Goal: Answer question/provide support: Share knowledge or assist other users

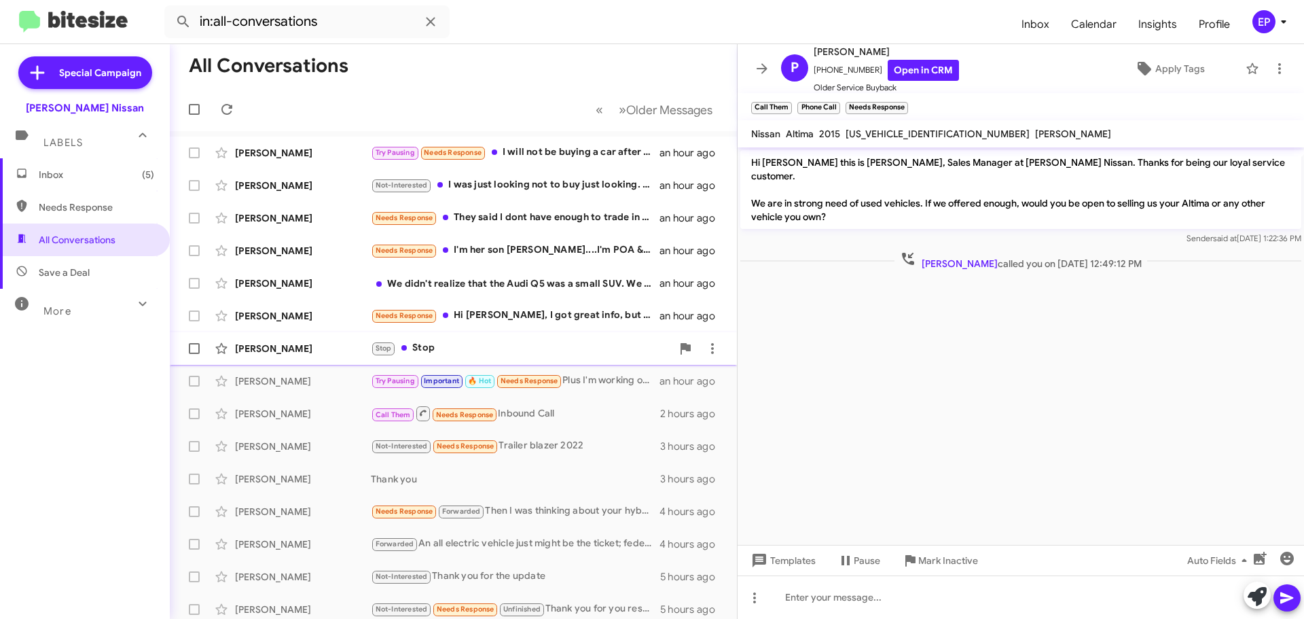
click at [447, 353] on div "Stop Stop" at bounding box center [521, 348] width 301 height 16
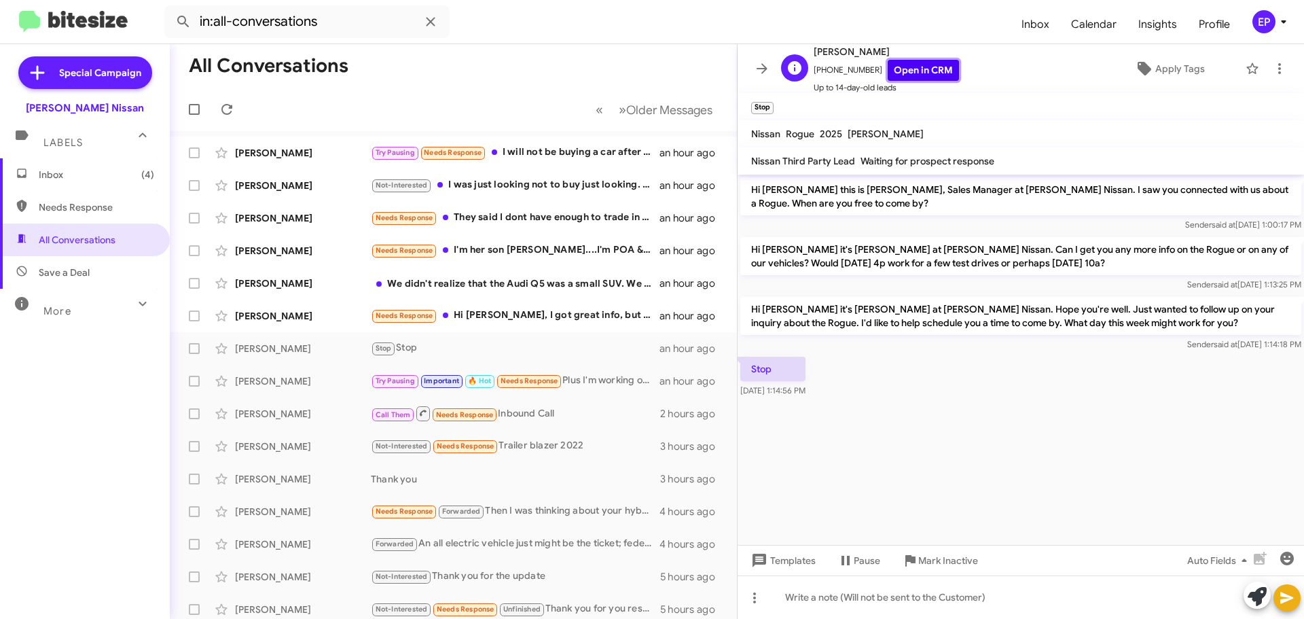
click at [933, 73] on link "Open in CRM" at bounding box center [923, 70] width 71 height 21
click at [910, 63] on link "Open in CRM" at bounding box center [923, 70] width 71 height 21
click at [532, 325] on div "[PERSON_NAME] Needs Response Hi [PERSON_NAME], I got great info, but I don't th…" at bounding box center [453, 315] width 545 height 27
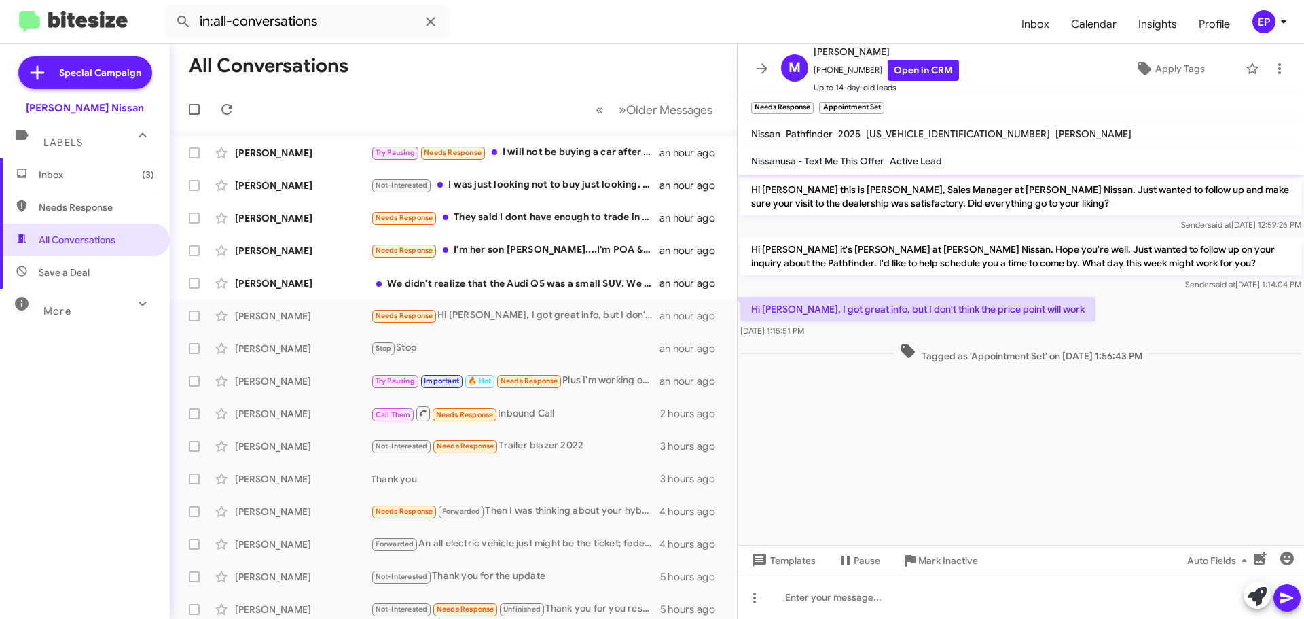
click at [905, 424] on cdk-virtual-scroll-viewport "Hi [PERSON_NAME] this is [PERSON_NAME], Sales Manager at [PERSON_NAME] Nissan. …" at bounding box center [1021, 360] width 566 height 370
click at [918, 65] on link "Open in CRM" at bounding box center [923, 70] width 71 height 21
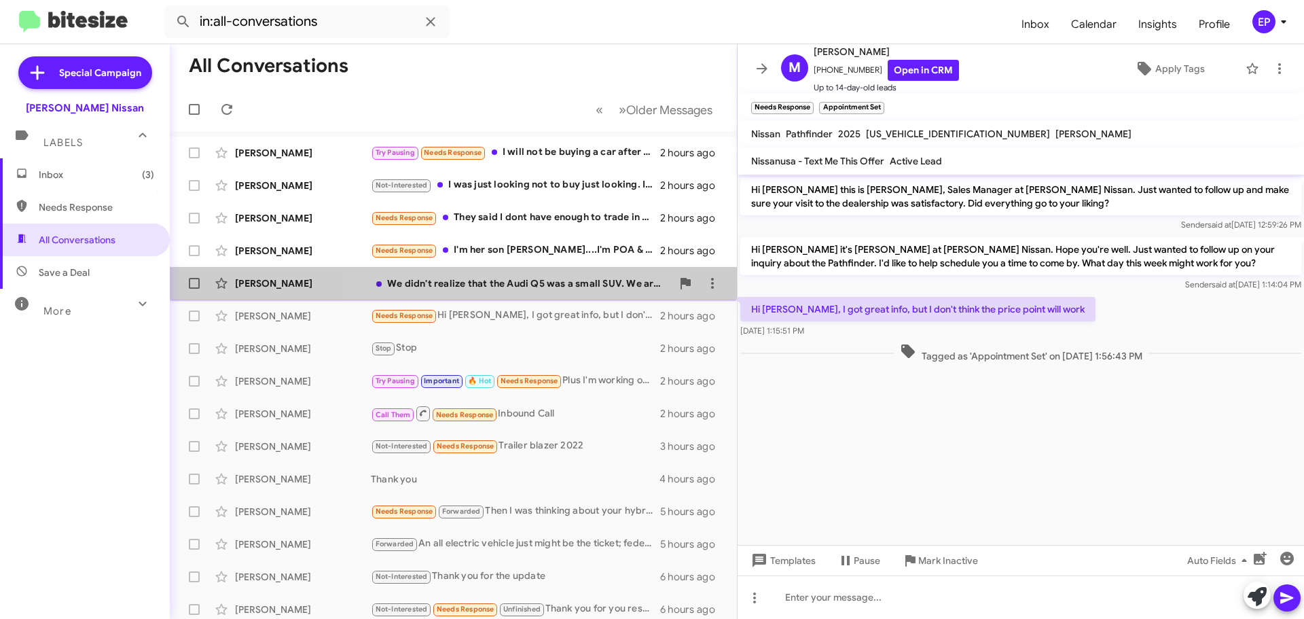
click at [455, 293] on div "[PERSON_NAME] We didn't realize that the Audi Q5 was a small SUV. We are curren…" at bounding box center [453, 283] width 545 height 27
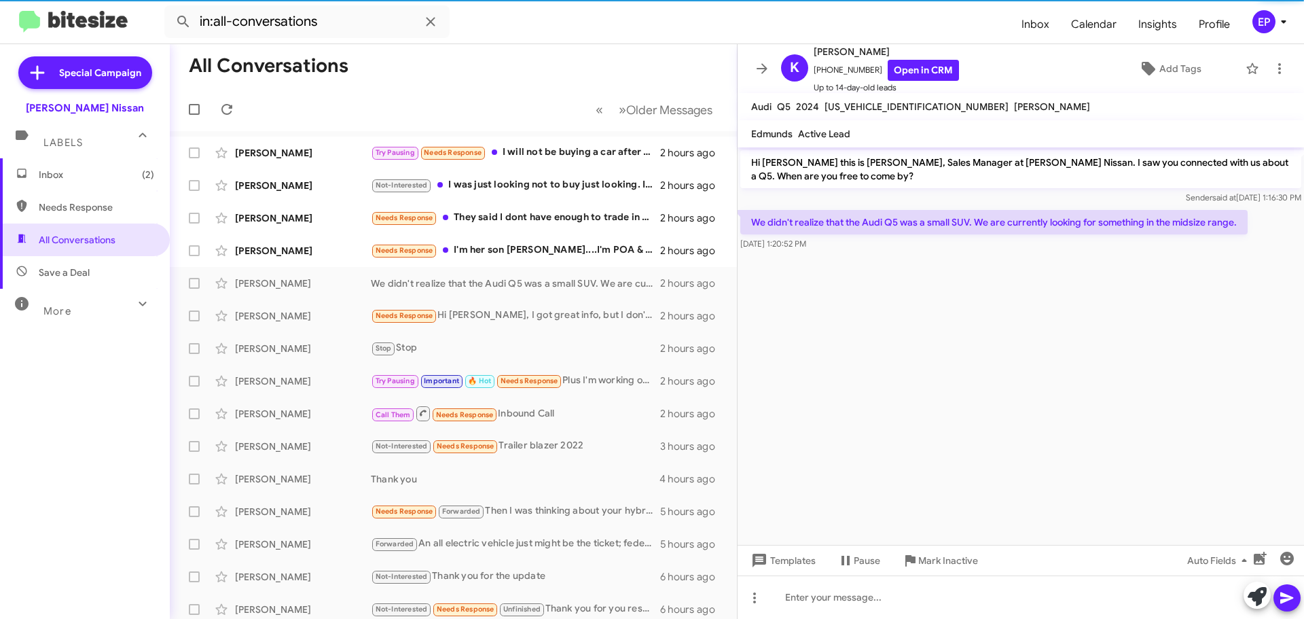
click at [962, 356] on cdk-virtual-scroll-viewport "Hi [PERSON_NAME] this is [PERSON_NAME], Sales Manager at [PERSON_NAME] Nissan. …" at bounding box center [1021, 345] width 566 height 397
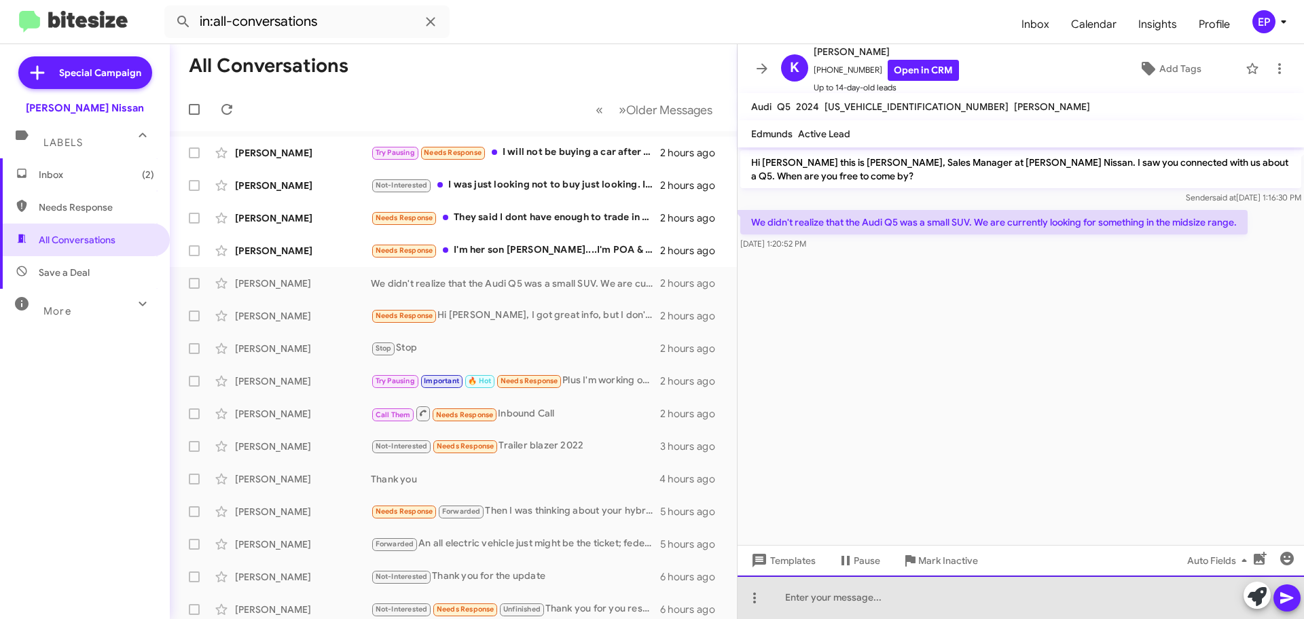
click at [908, 605] on div at bounding box center [1021, 596] width 566 height 43
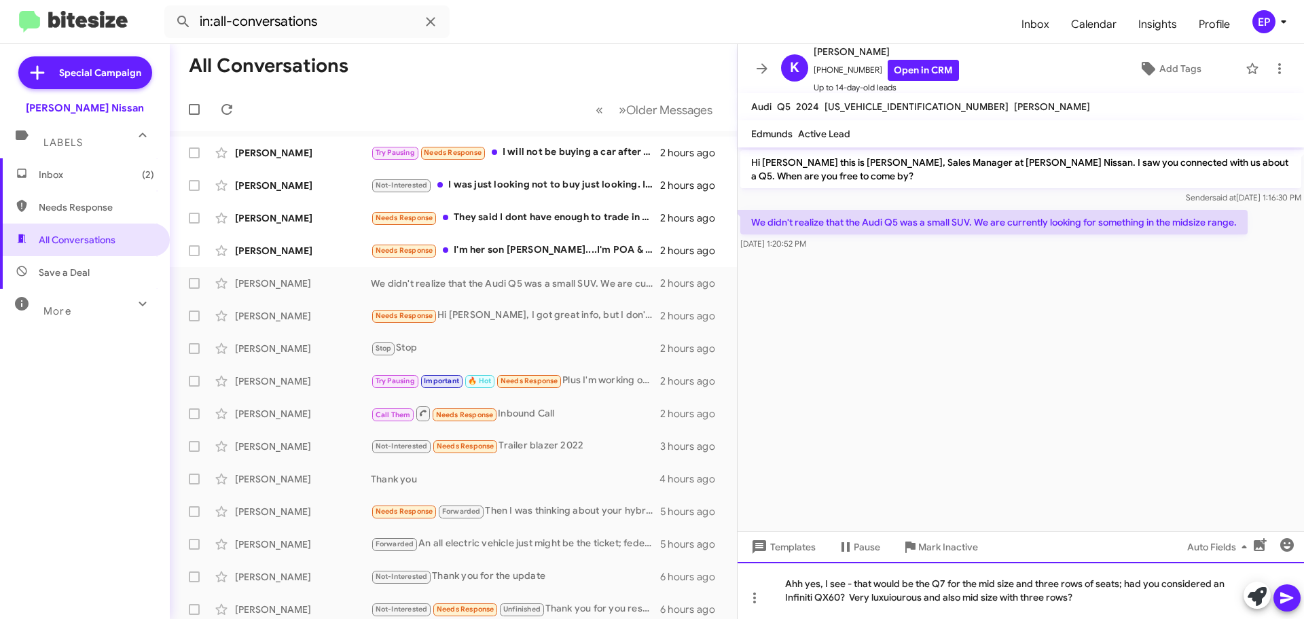
drag, startPoint x: 897, startPoint y: 596, endPoint x: 886, endPoint y: 594, distance: 11.0
click at [861, 597] on div "Ahh yes, I see - that would be the Q7 for the mid size and three rows of seats;…" at bounding box center [1021, 590] width 566 height 57
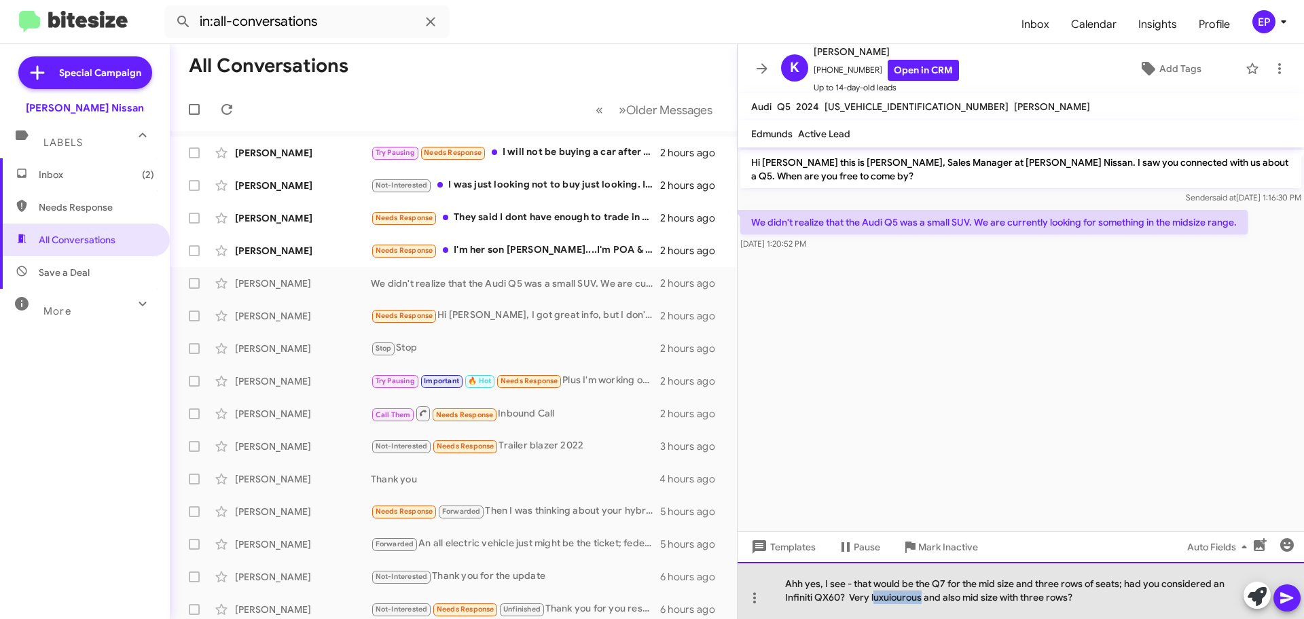
drag, startPoint x: 922, startPoint y: 595, endPoint x: 873, endPoint y: 602, distance: 49.4
click at [873, 602] on div "Ahh yes, I see - that would be the Q7 for the mid size and three rows of seats;…" at bounding box center [1021, 590] width 566 height 57
click at [1098, 588] on div "Ahh yes, I see - that would be the Q7 for the mid size and three rows of seats;…" at bounding box center [1021, 590] width 566 height 57
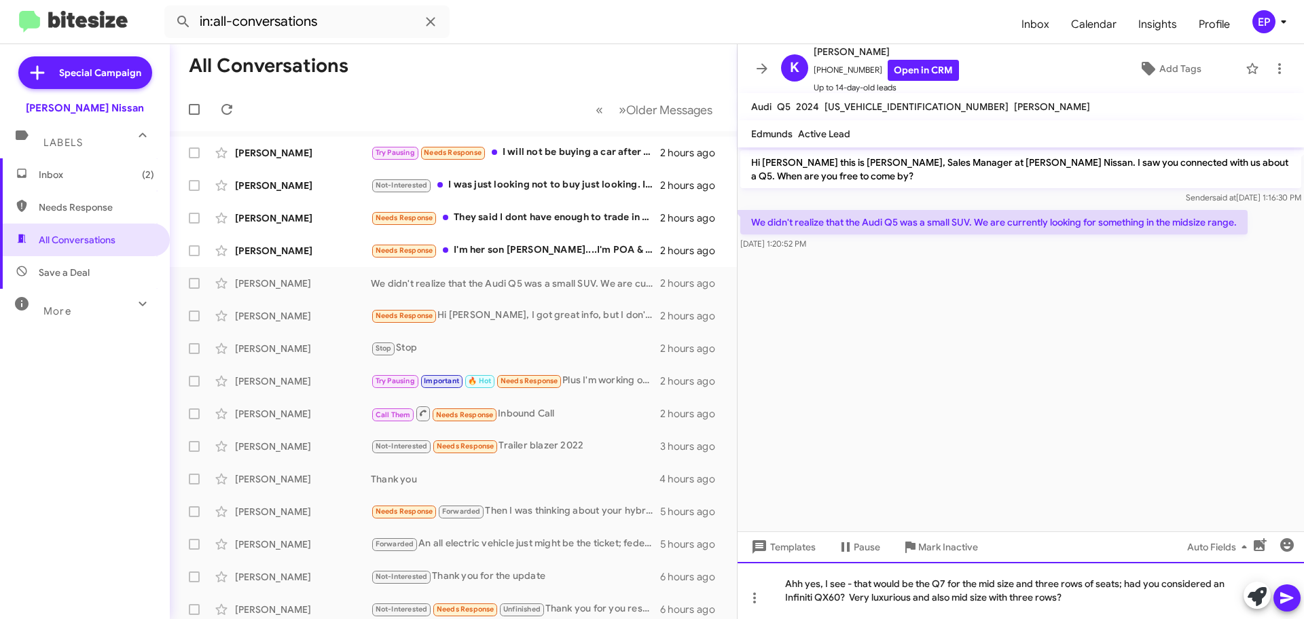
click at [1107, 585] on div "Ahh yes, I see - that would be the Q7 for the mid size and three rows of seats;…" at bounding box center [1021, 590] width 566 height 57
click at [1281, 594] on icon at bounding box center [1286, 598] width 13 height 12
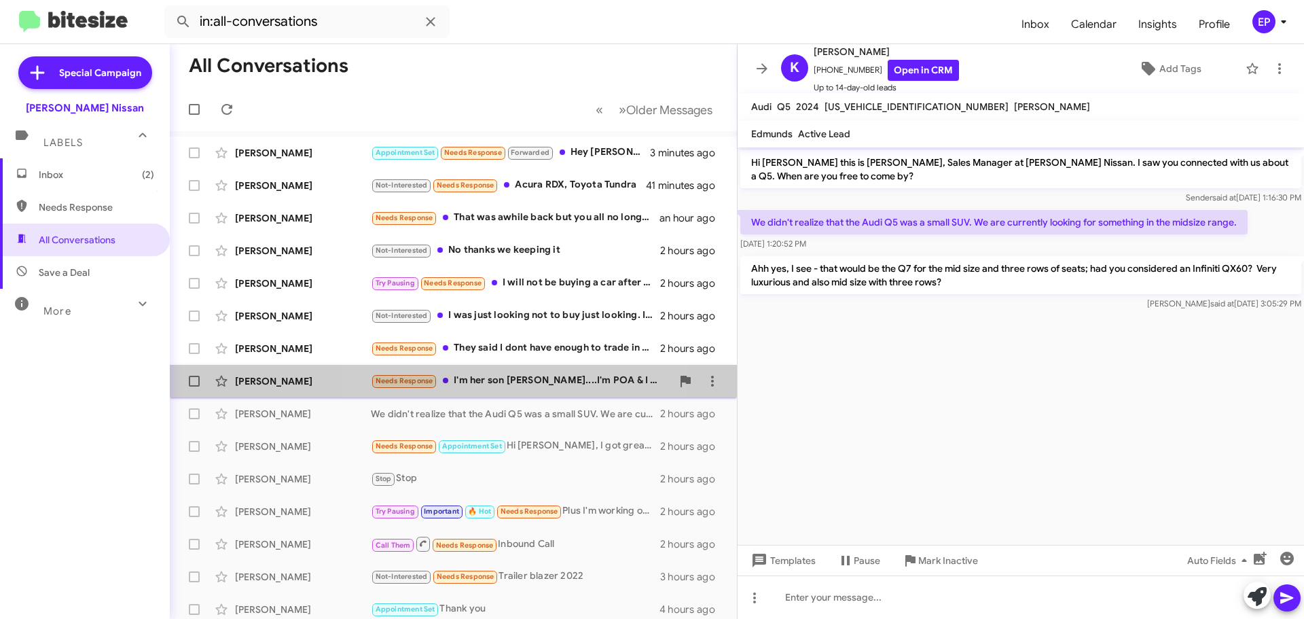
click at [510, 379] on div "Needs Response I'm her son [PERSON_NAME]....I'm POA & I was wondering if you in…" at bounding box center [521, 381] width 301 height 16
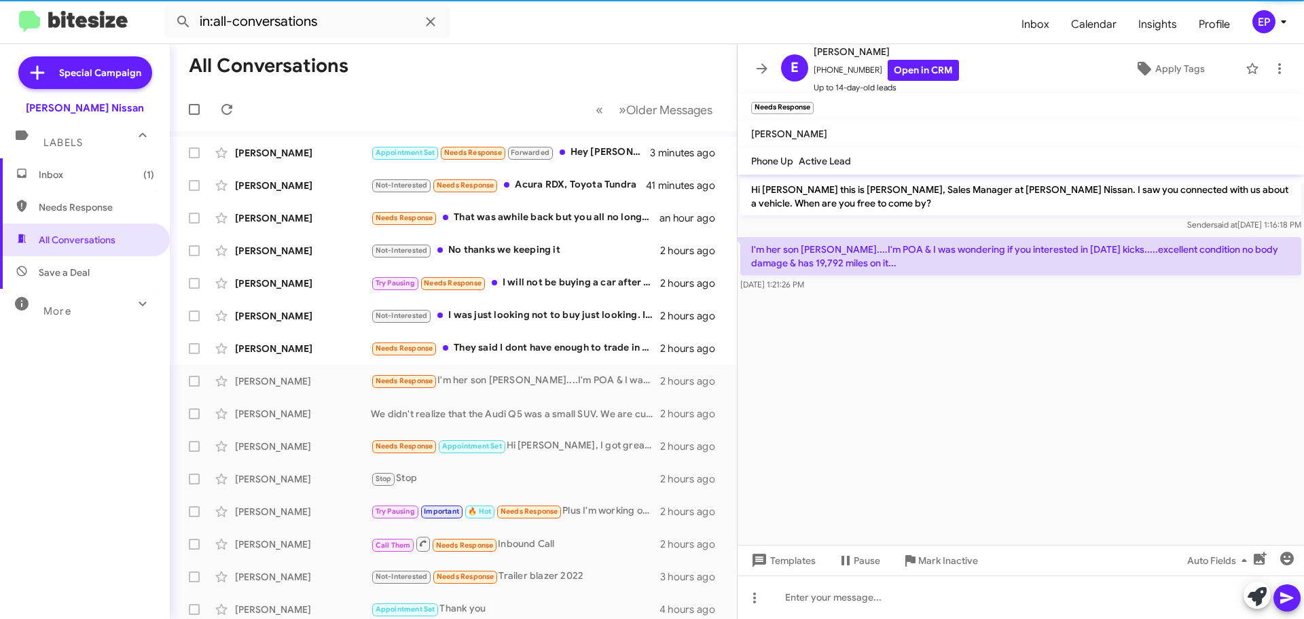
click at [975, 363] on cdk-virtual-scroll-viewport "Hi [PERSON_NAME] this is [PERSON_NAME], Sales Manager at [PERSON_NAME] Nissan. …" at bounding box center [1021, 360] width 566 height 370
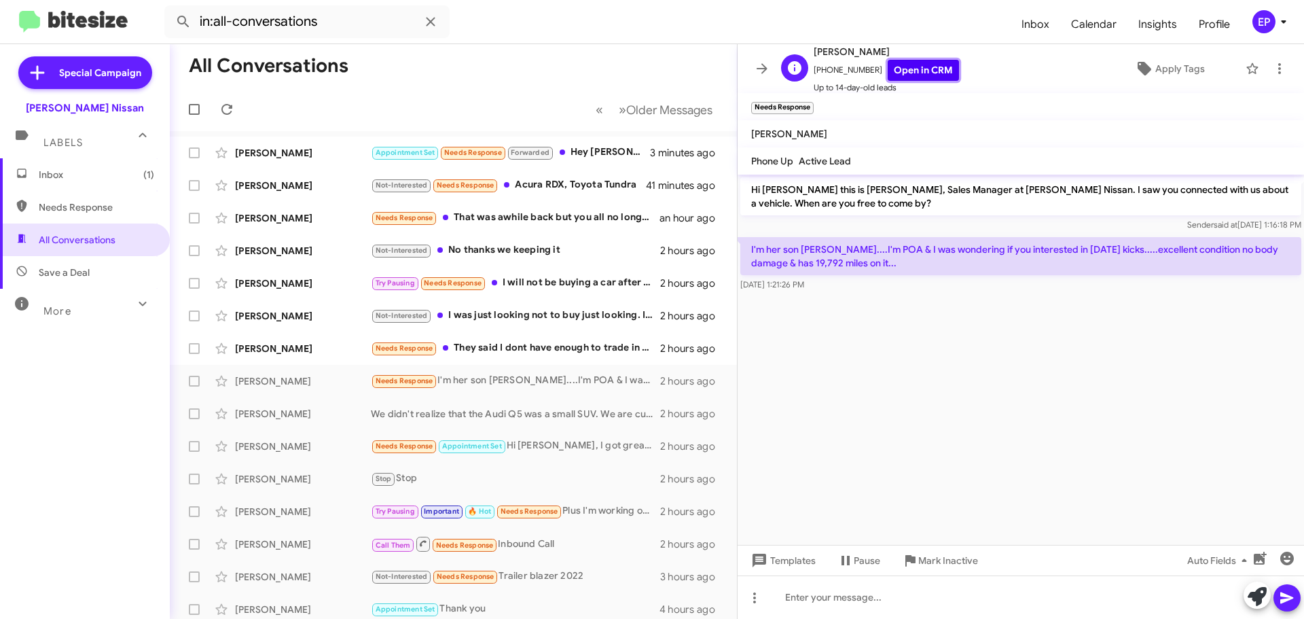
click at [926, 69] on link "Open in CRM" at bounding box center [923, 70] width 71 height 21
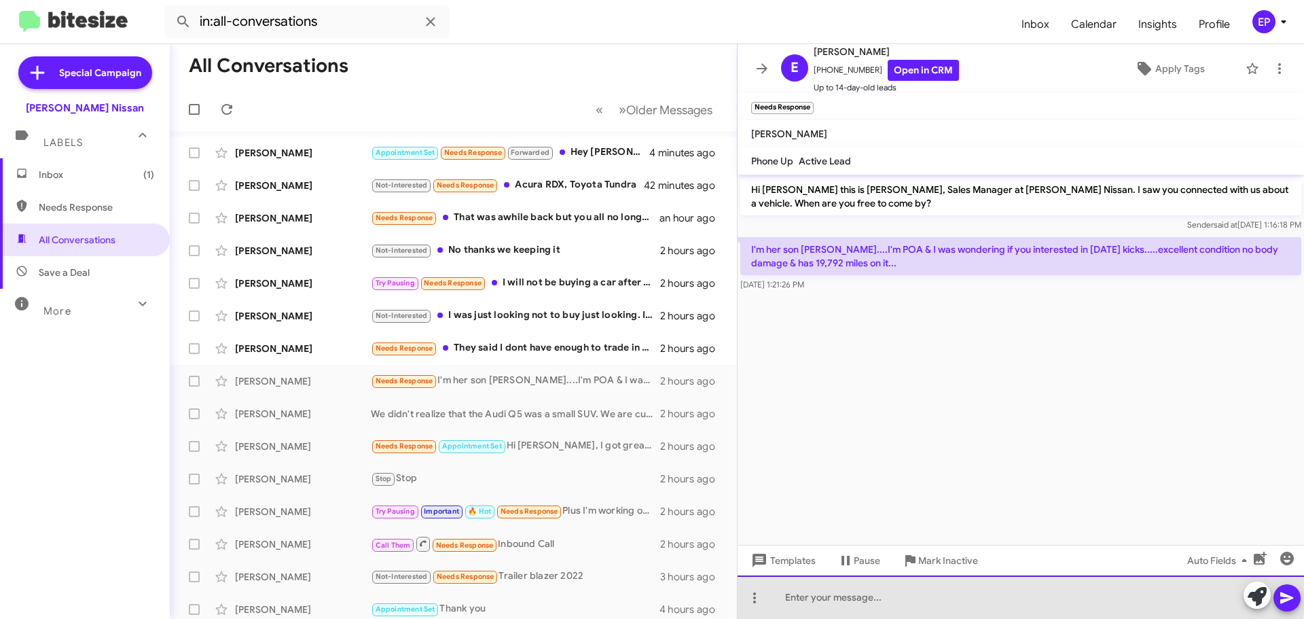
click at [829, 588] on div at bounding box center [1021, 596] width 566 height 43
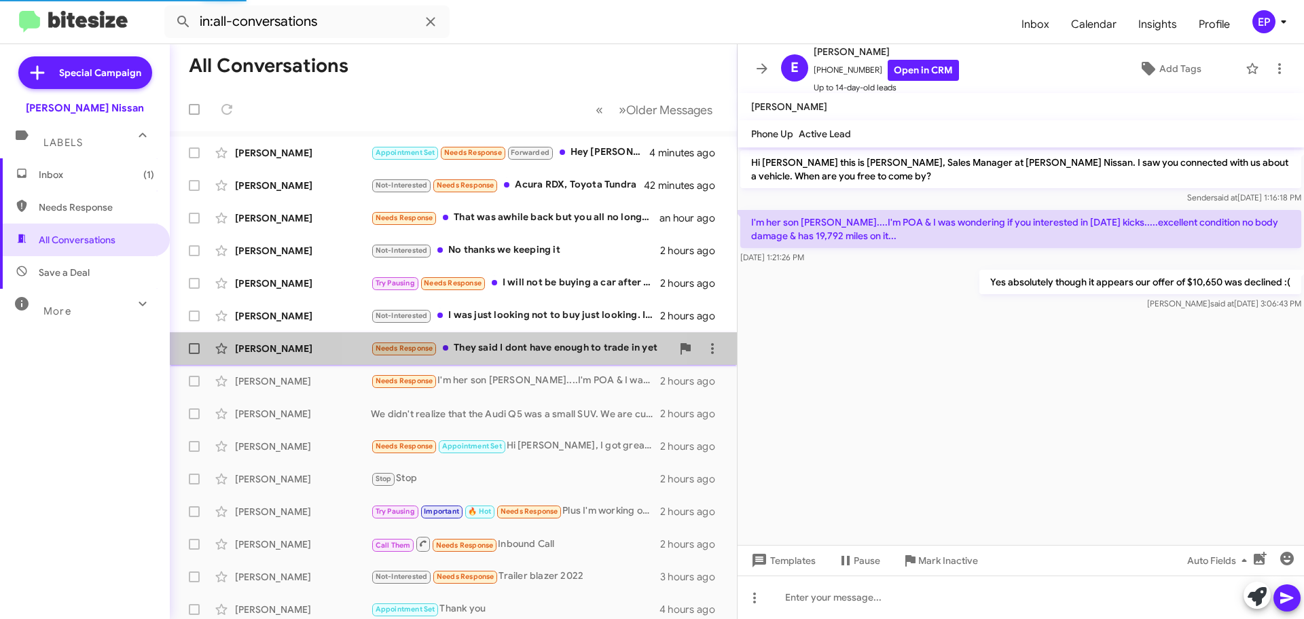
click at [489, 338] on div "[PERSON_NAME] Needs Response They said I dont have enough to trade in yet 2 hou…" at bounding box center [453, 348] width 545 height 27
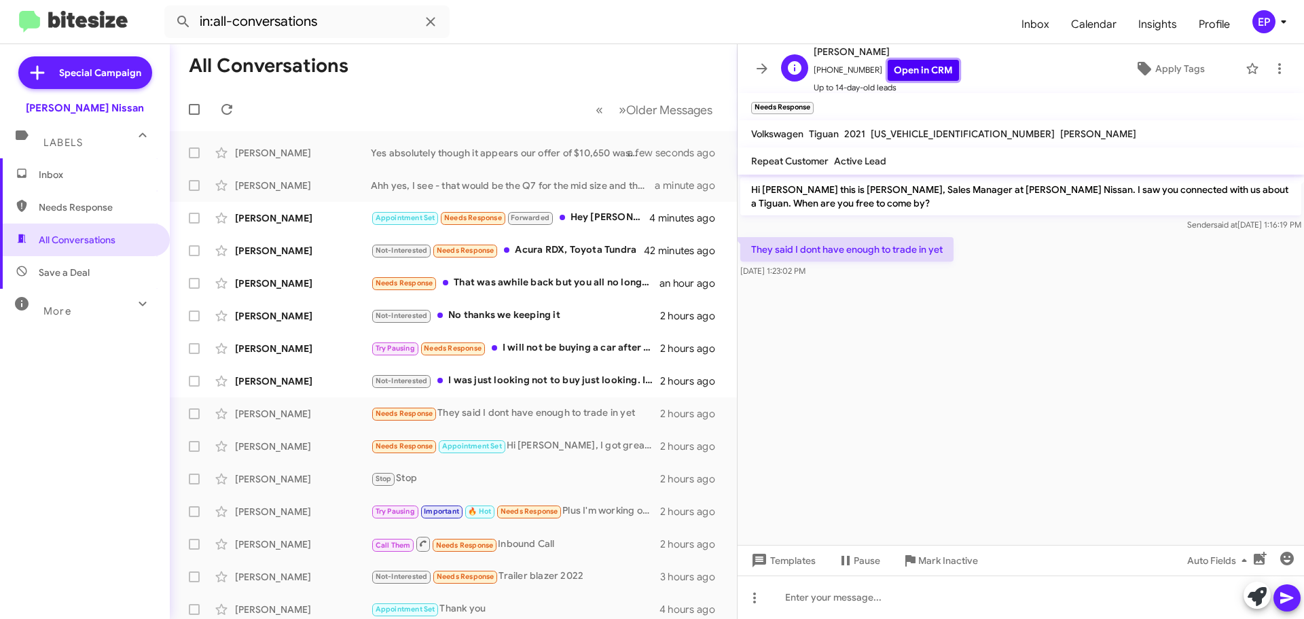
click at [911, 72] on link "Open in CRM" at bounding box center [923, 70] width 71 height 21
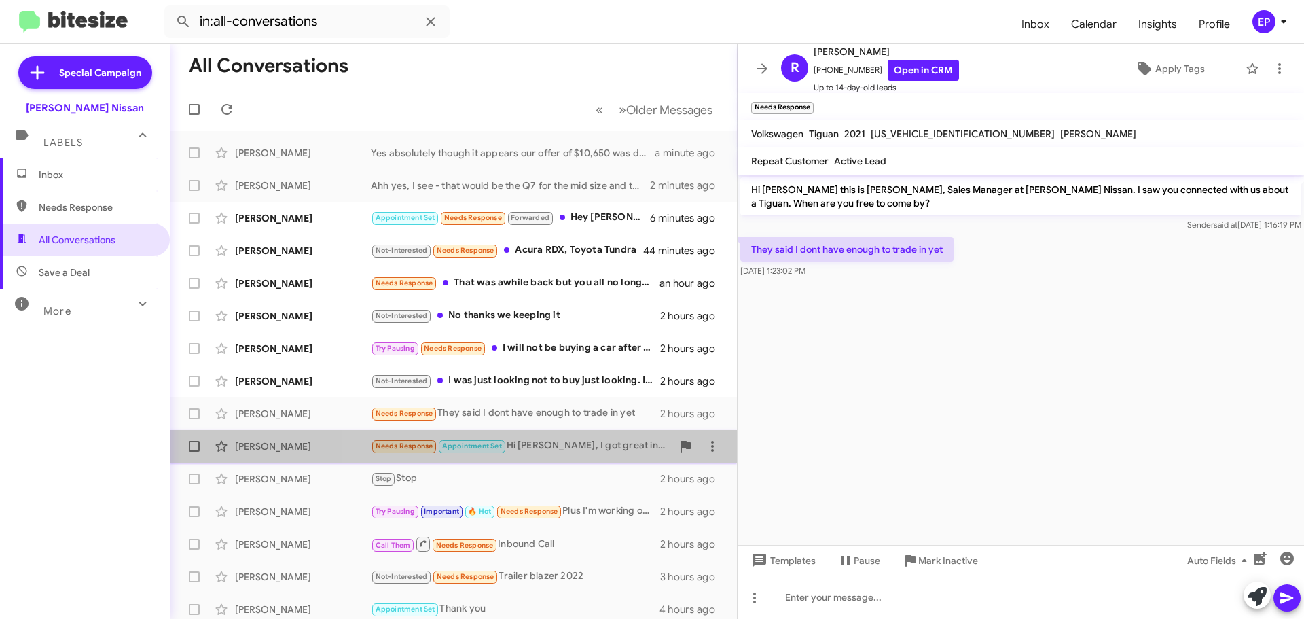
click at [557, 450] on div "Needs Response Appointment Set Hi [PERSON_NAME], I got great info, but I don't …" at bounding box center [521, 446] width 301 height 16
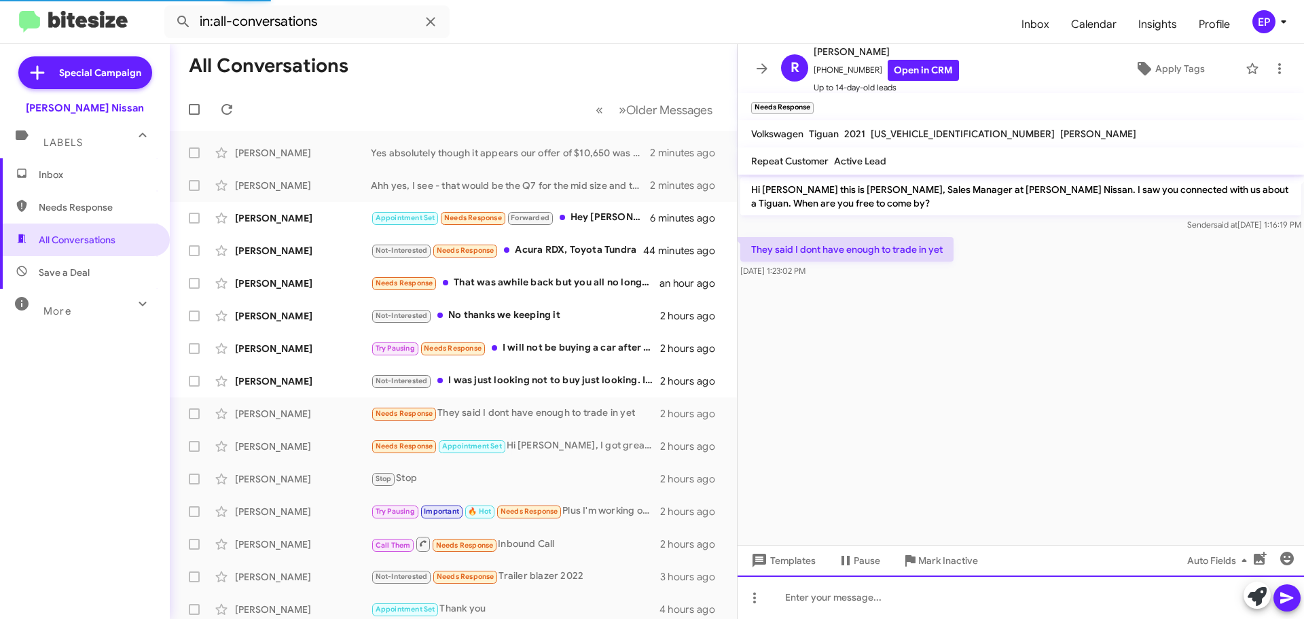
click at [865, 598] on div at bounding box center [1021, 596] width 566 height 43
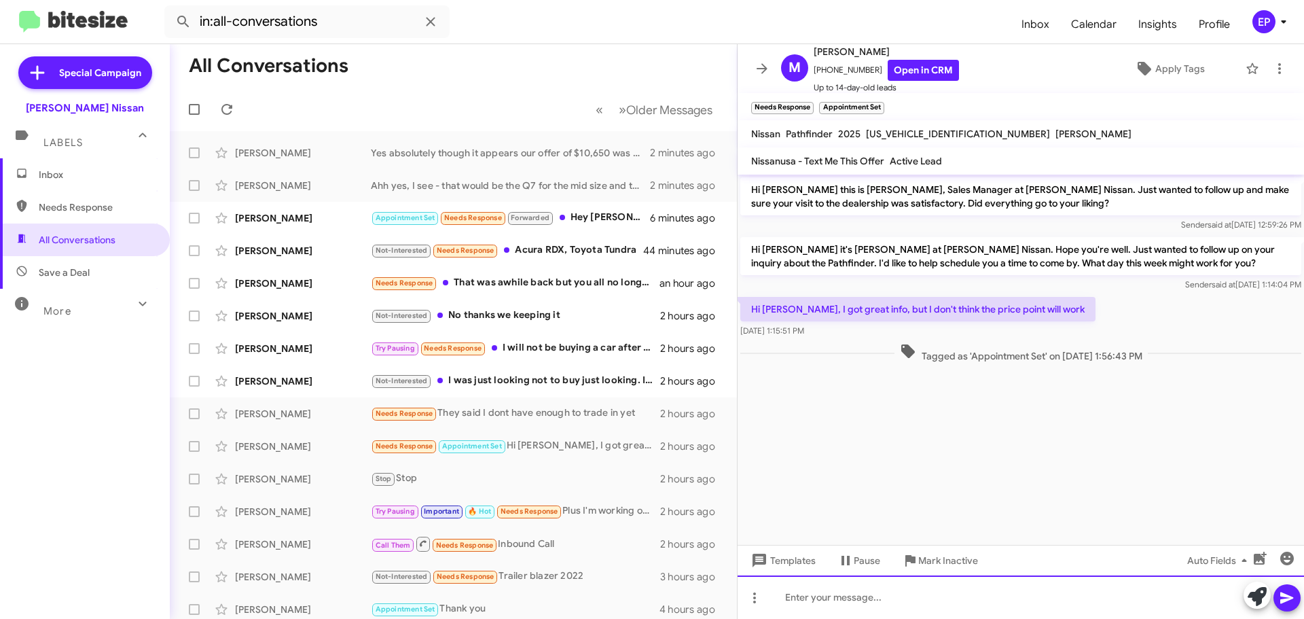
click at [872, 606] on div at bounding box center [1021, 596] width 566 height 43
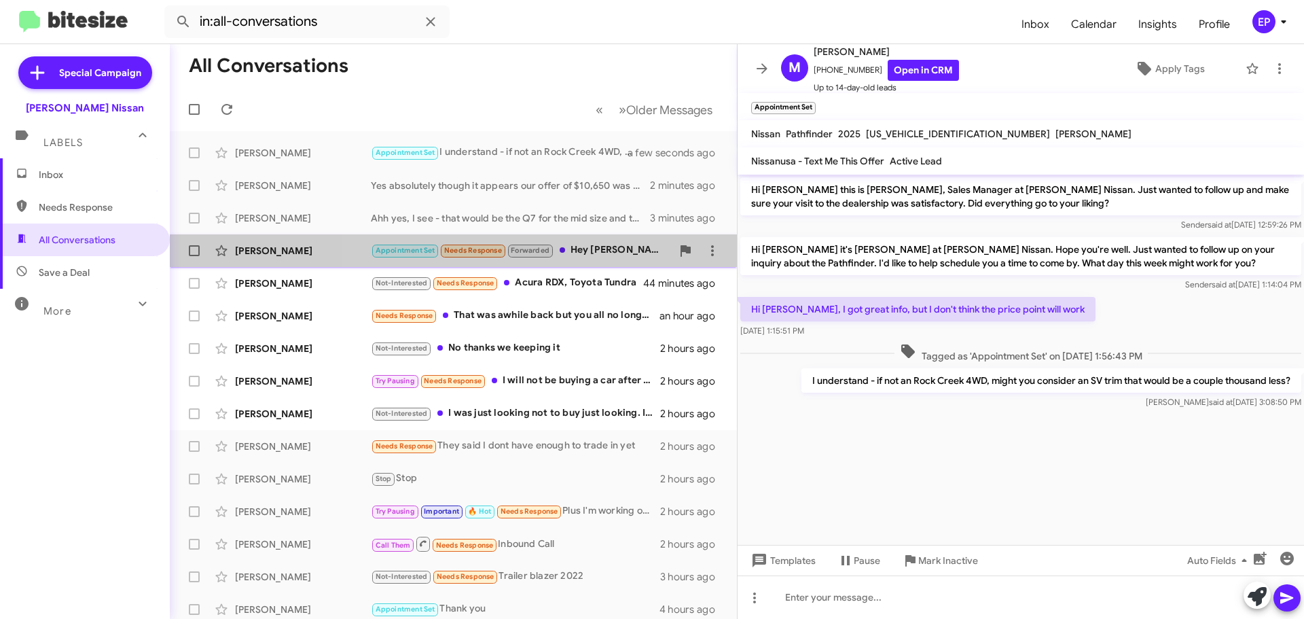
click at [585, 245] on div "Appointment Set Needs Response Forwarded Hey [PERSON_NAME], yeah, an electric v…" at bounding box center [521, 250] width 301 height 16
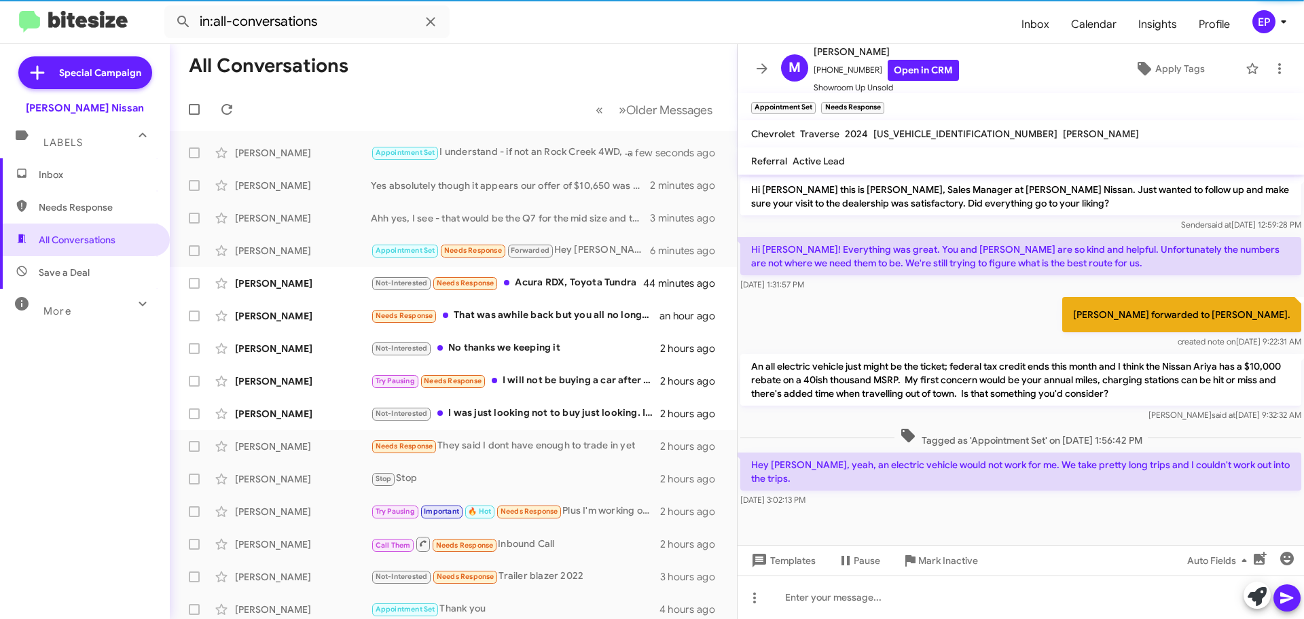
click at [937, 510] on div at bounding box center [1021, 519] width 566 height 20
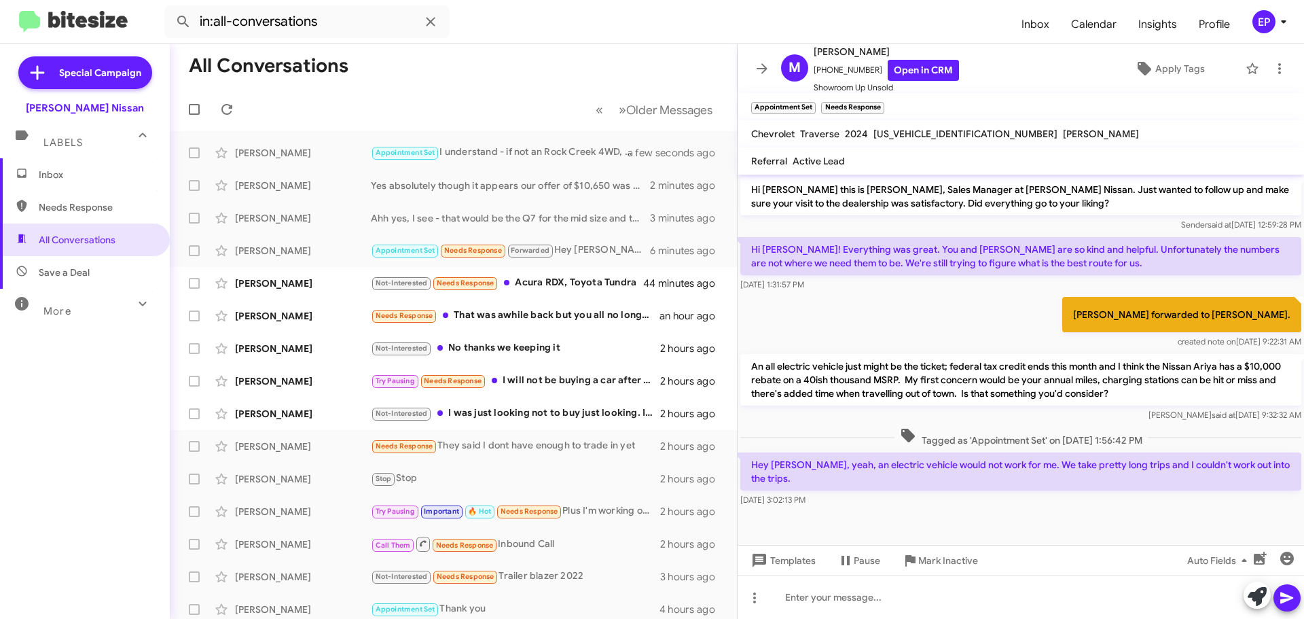
click at [936, 511] on div at bounding box center [1021, 519] width 566 height 20
click at [924, 71] on link "Open in CRM" at bounding box center [923, 70] width 71 height 21
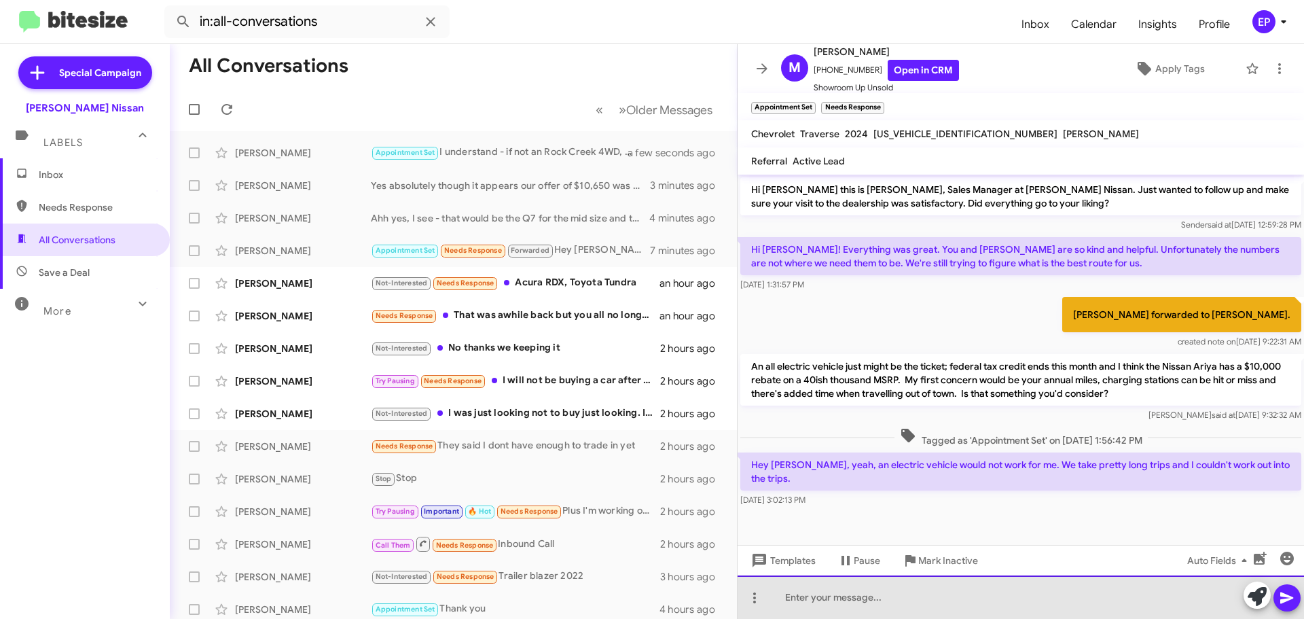
click at [905, 600] on div at bounding box center [1021, 596] width 566 height 43
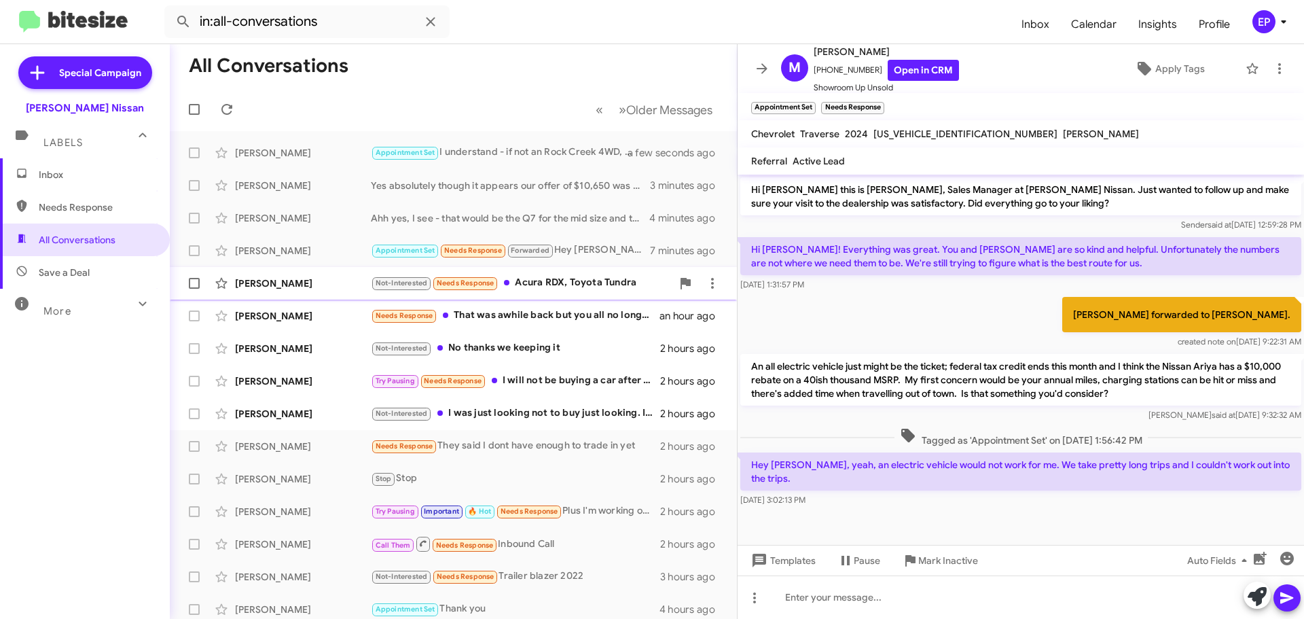
click at [602, 291] on div "Not-Interested Needs Response Acura RDX, Toyota Tundra" at bounding box center [521, 283] width 301 height 16
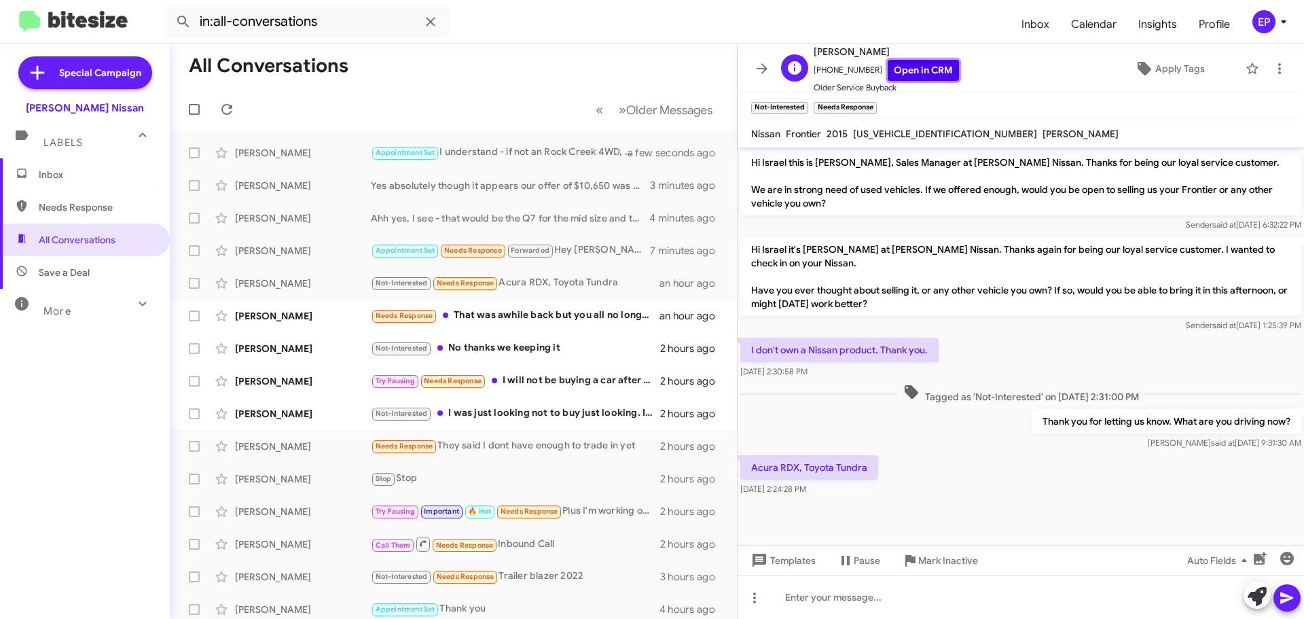
click at [915, 75] on link "Open in CRM" at bounding box center [923, 70] width 71 height 21
click at [1028, 369] on div "I don't own a Nissan product. Thank you. [DATE] 2:30:58 PM" at bounding box center [1021, 358] width 566 height 46
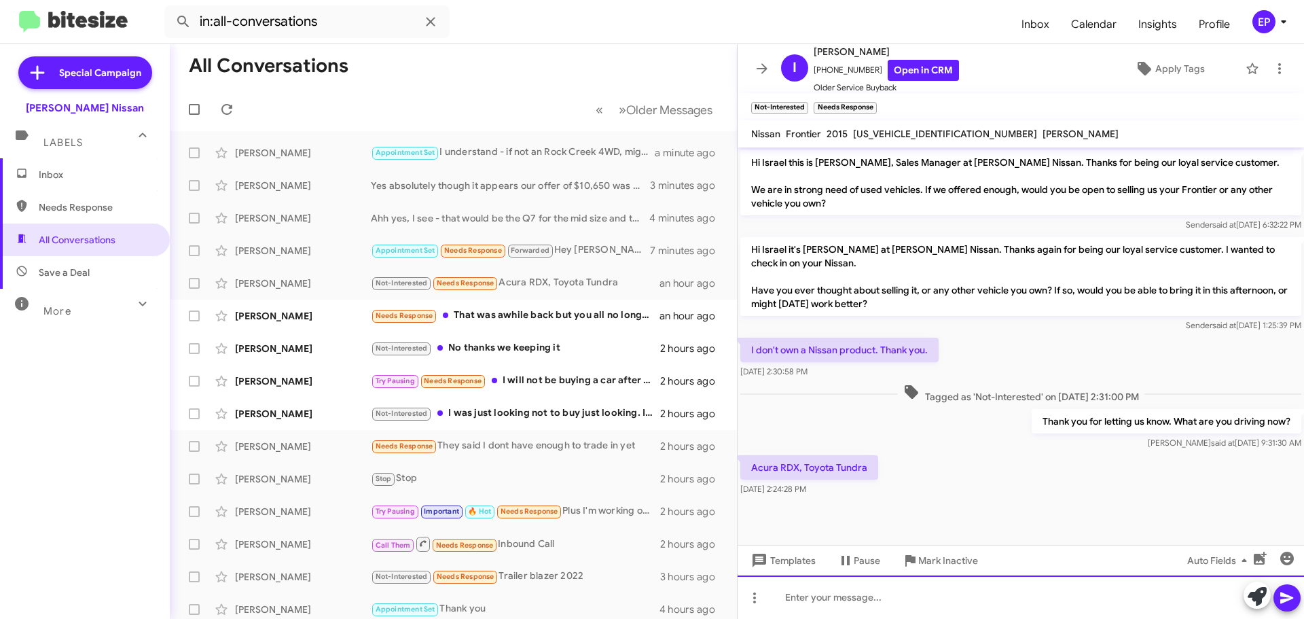
click at [934, 604] on div at bounding box center [1021, 596] width 566 height 43
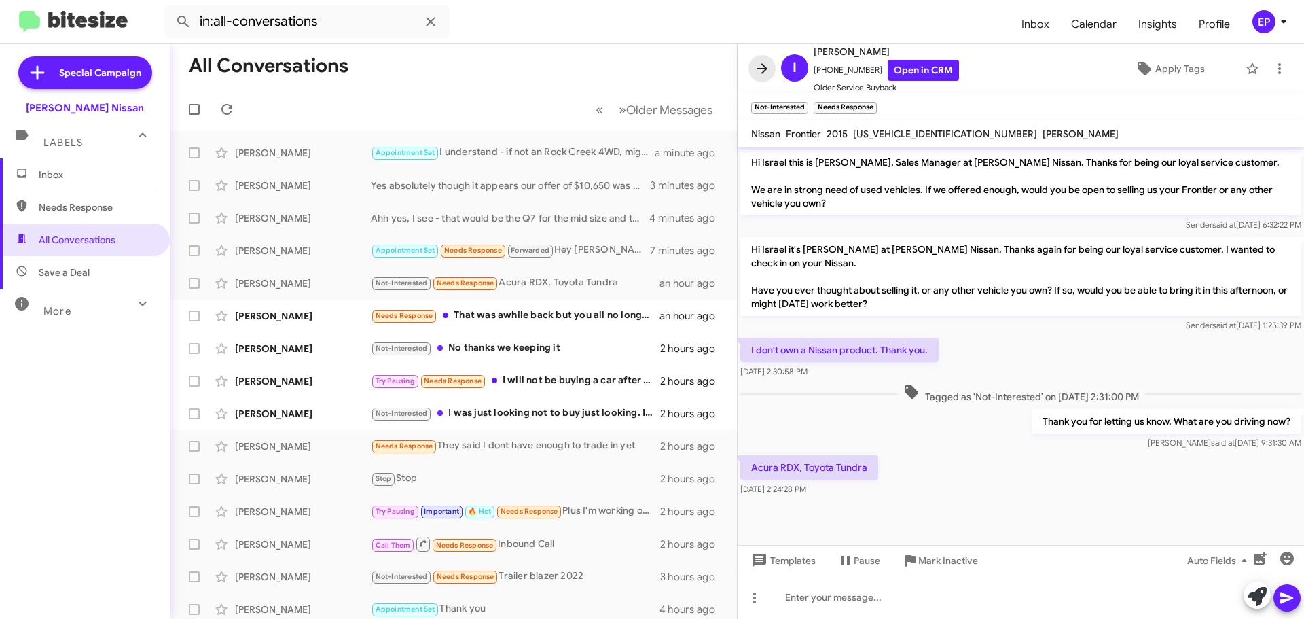
click at [763, 73] on icon at bounding box center [762, 68] width 16 height 16
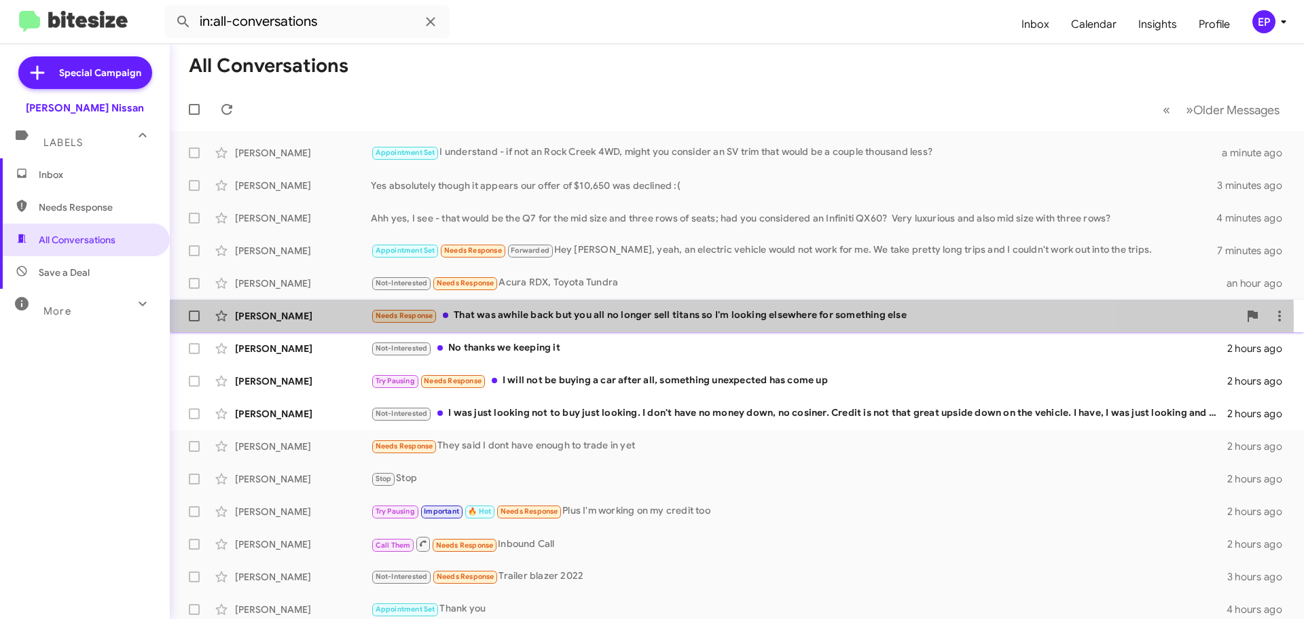
click at [602, 318] on div "Needs Response That was awhile back but you all no longer sell titans so I'm lo…" at bounding box center [805, 316] width 868 height 16
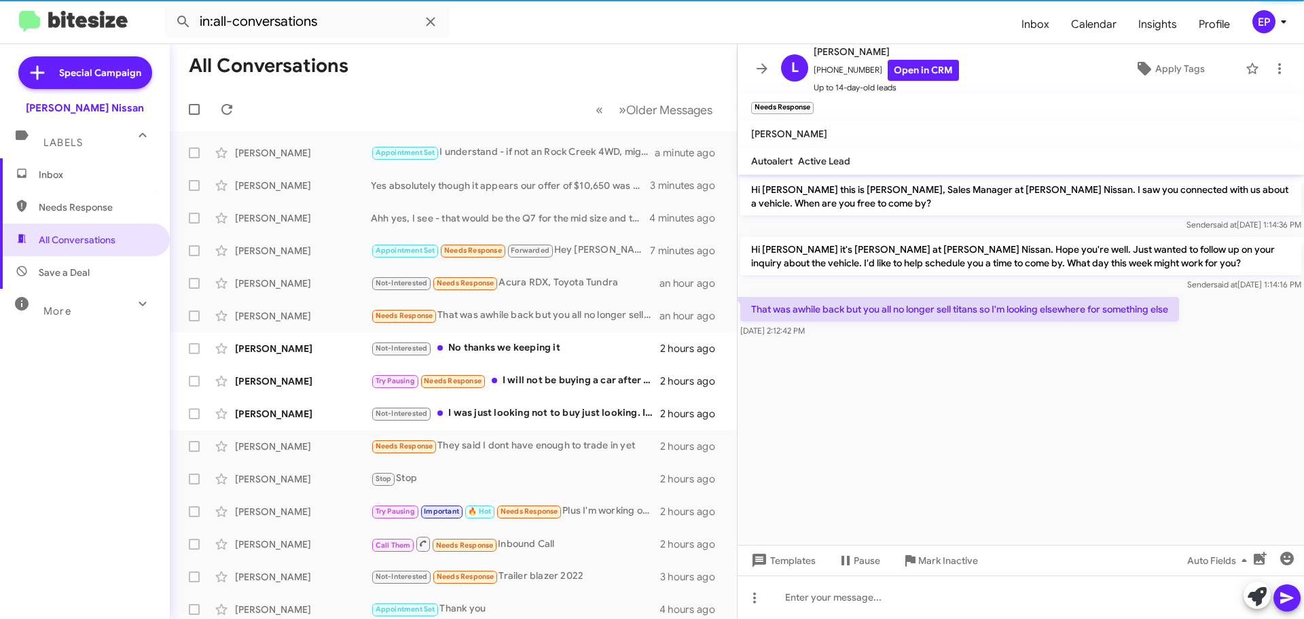
click at [916, 371] on cdk-virtual-scroll-viewport "Hi [PERSON_NAME] this is [PERSON_NAME], Sales Manager at [PERSON_NAME] Nissan. …" at bounding box center [1021, 360] width 566 height 370
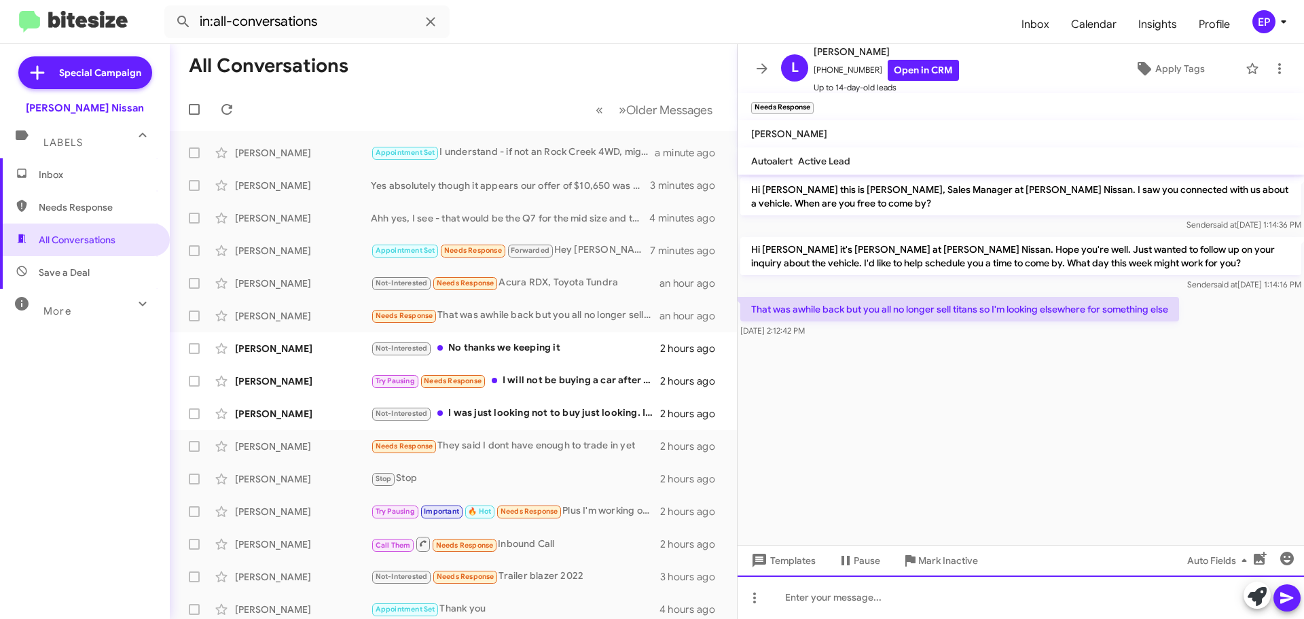
click at [903, 597] on div at bounding box center [1021, 596] width 566 height 43
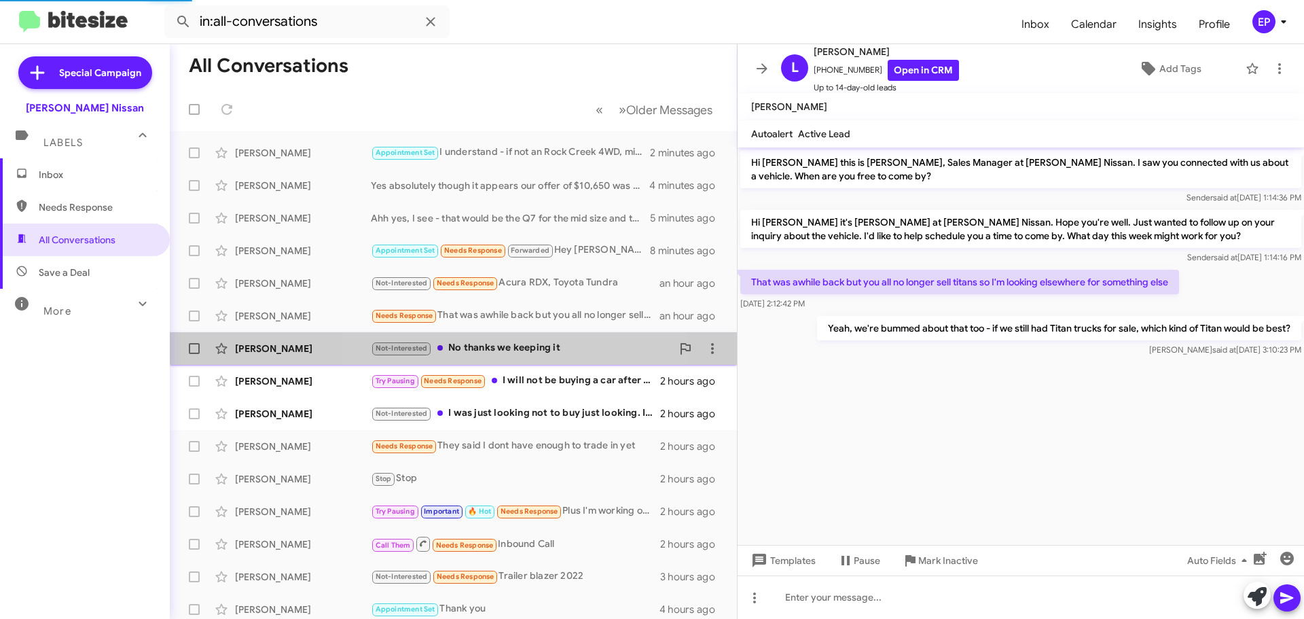
click at [485, 343] on div "Not-Interested No thanks we keeping it" at bounding box center [521, 348] width 301 height 16
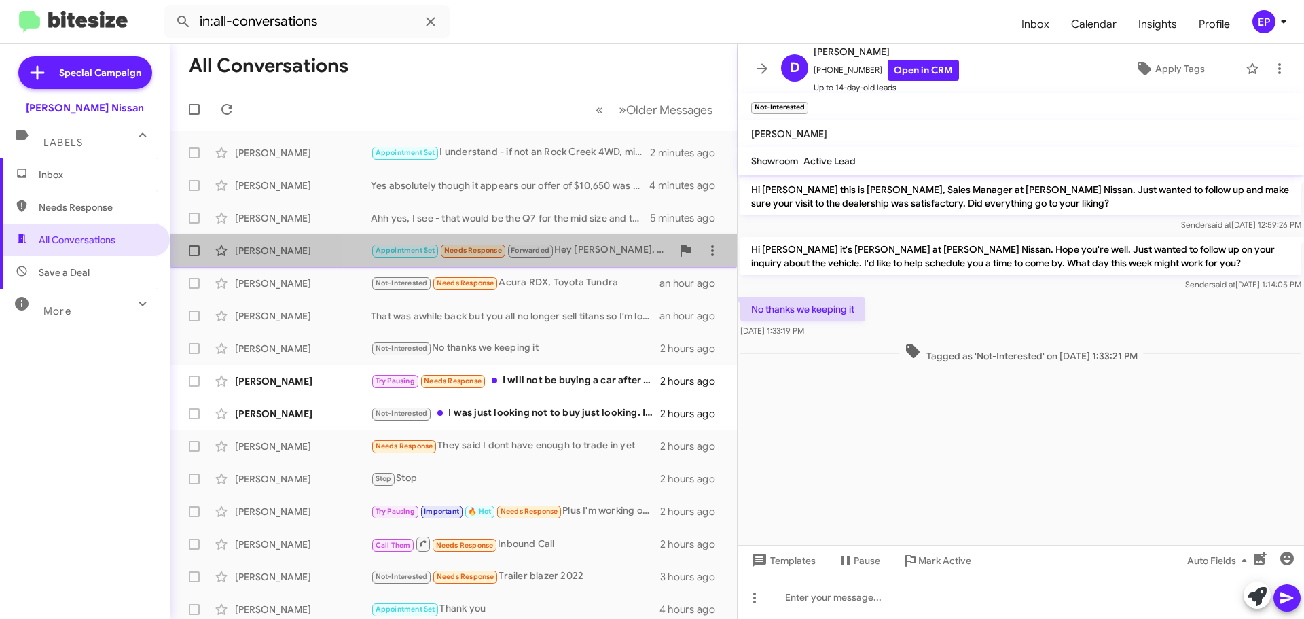
click at [553, 256] on span "Forwarded" at bounding box center [531, 250] width 48 height 16
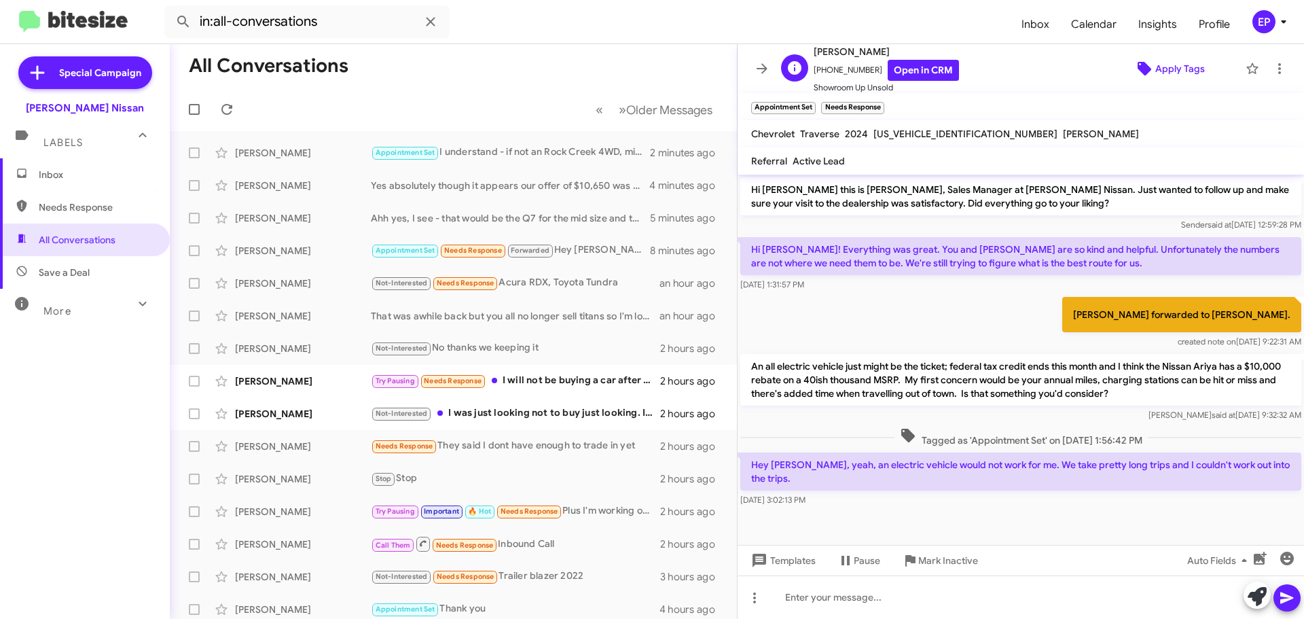
click at [1169, 68] on span "Apply Tags" at bounding box center [1180, 68] width 50 height 24
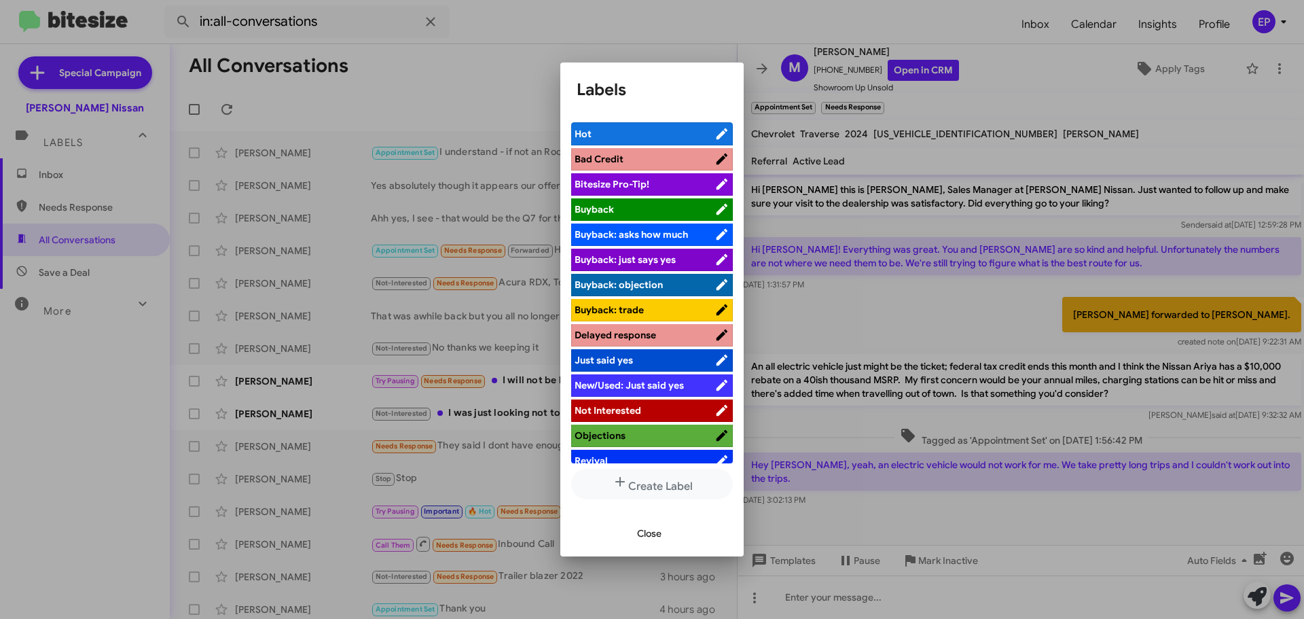
click at [619, 410] on span "Not Interested" at bounding box center [608, 410] width 67 height 12
click at [651, 537] on span "Close" at bounding box center [649, 533] width 24 height 24
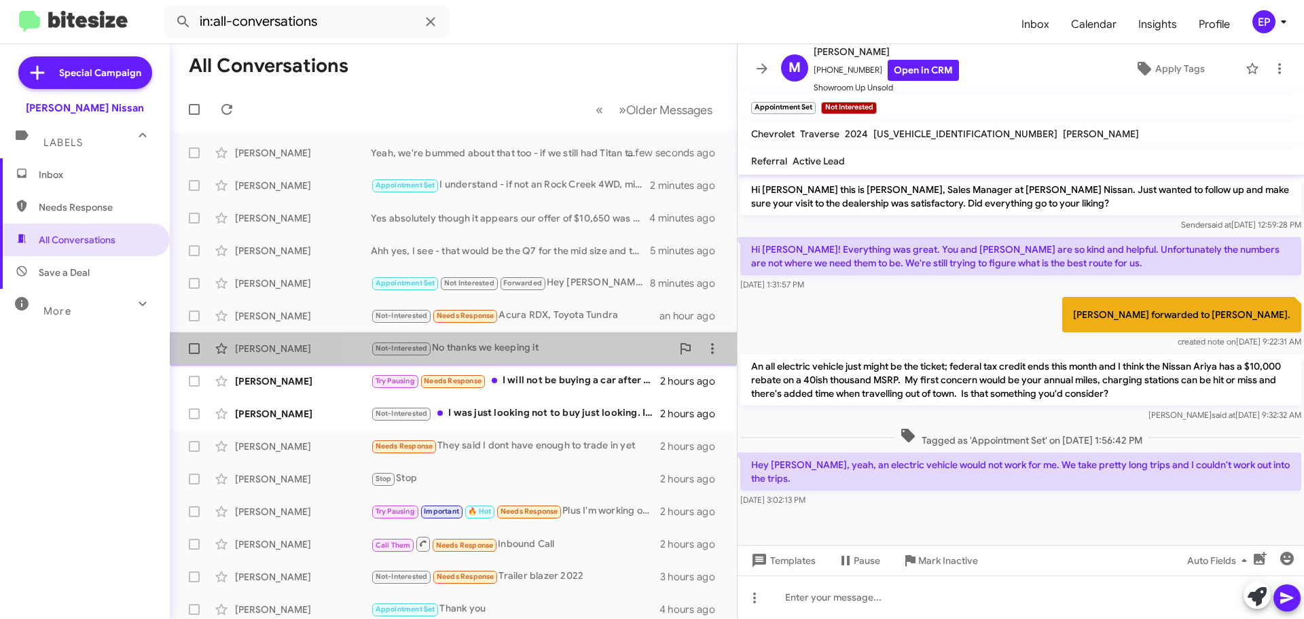
click at [539, 344] on div "Not-Interested No thanks we keeping it" at bounding box center [521, 348] width 301 height 16
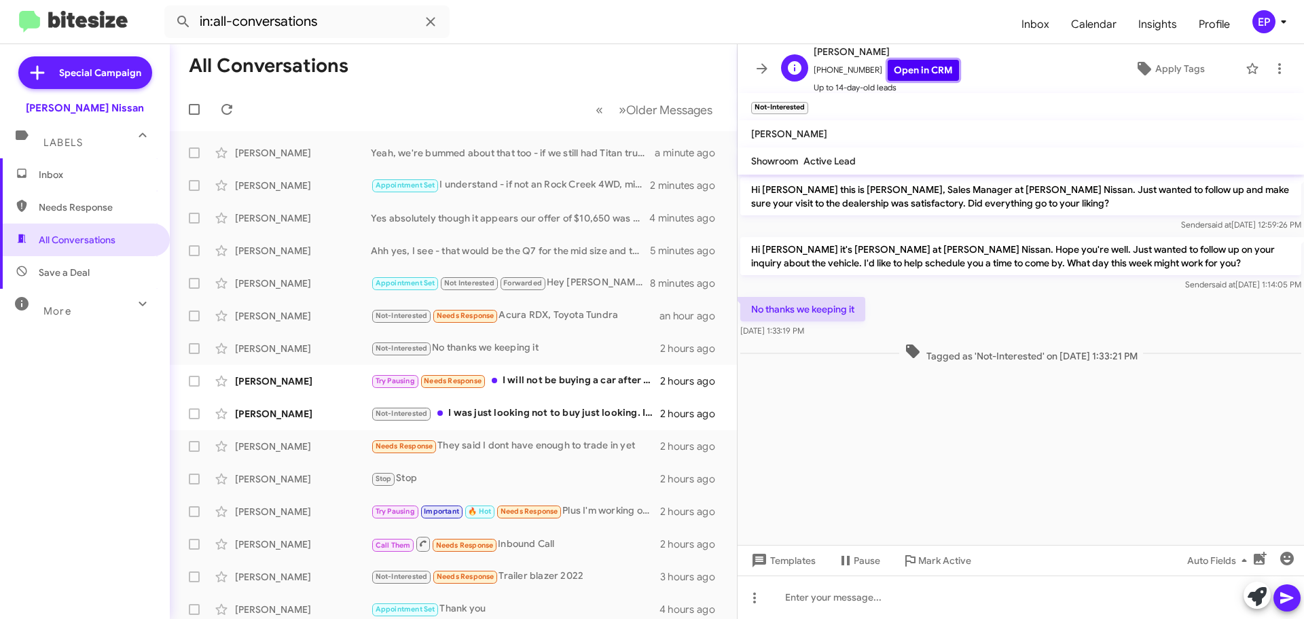
click at [927, 65] on link "Open in CRM" at bounding box center [923, 70] width 71 height 21
click at [1267, 596] on button at bounding box center [1257, 594] width 27 height 27
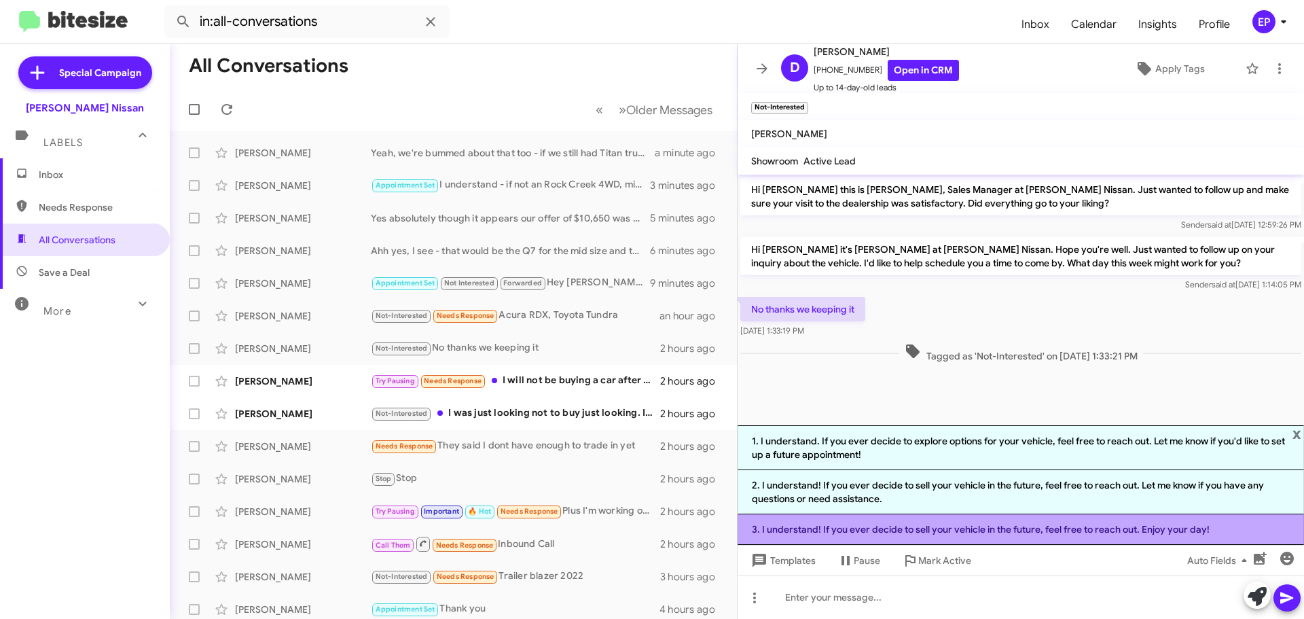
click at [892, 537] on li "3. I understand! If you ever decide to sell your vehicle in the future, feel fr…" at bounding box center [1021, 529] width 566 height 31
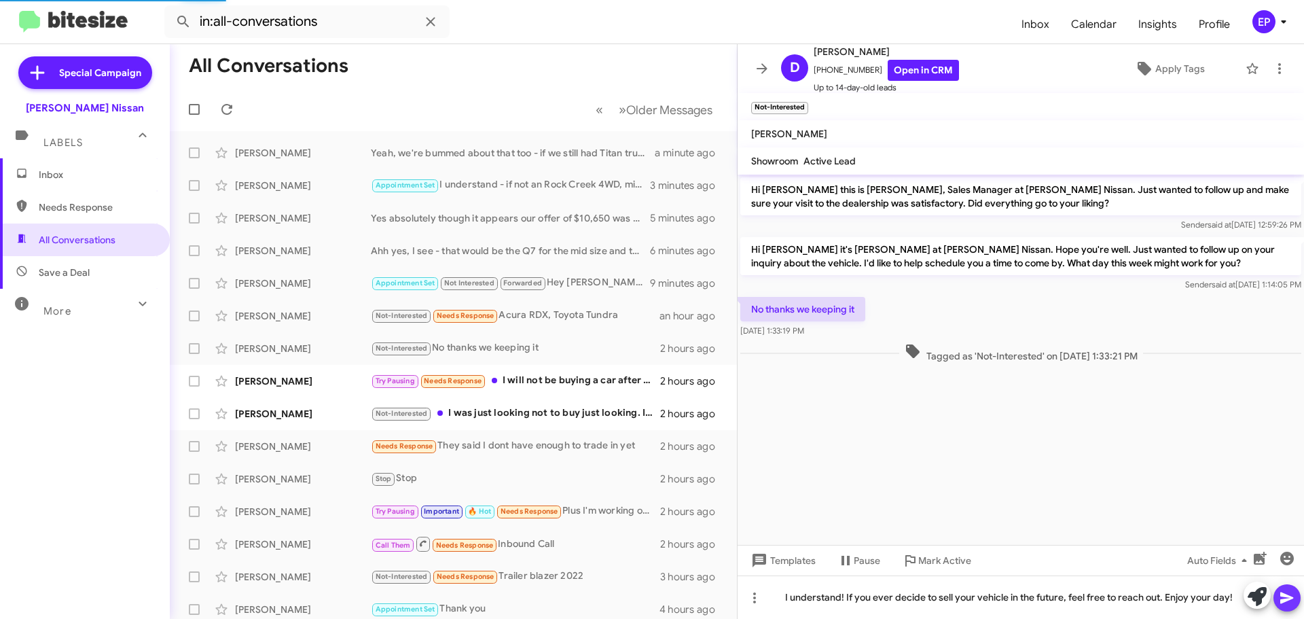
click at [1292, 600] on icon at bounding box center [1287, 598] width 16 height 16
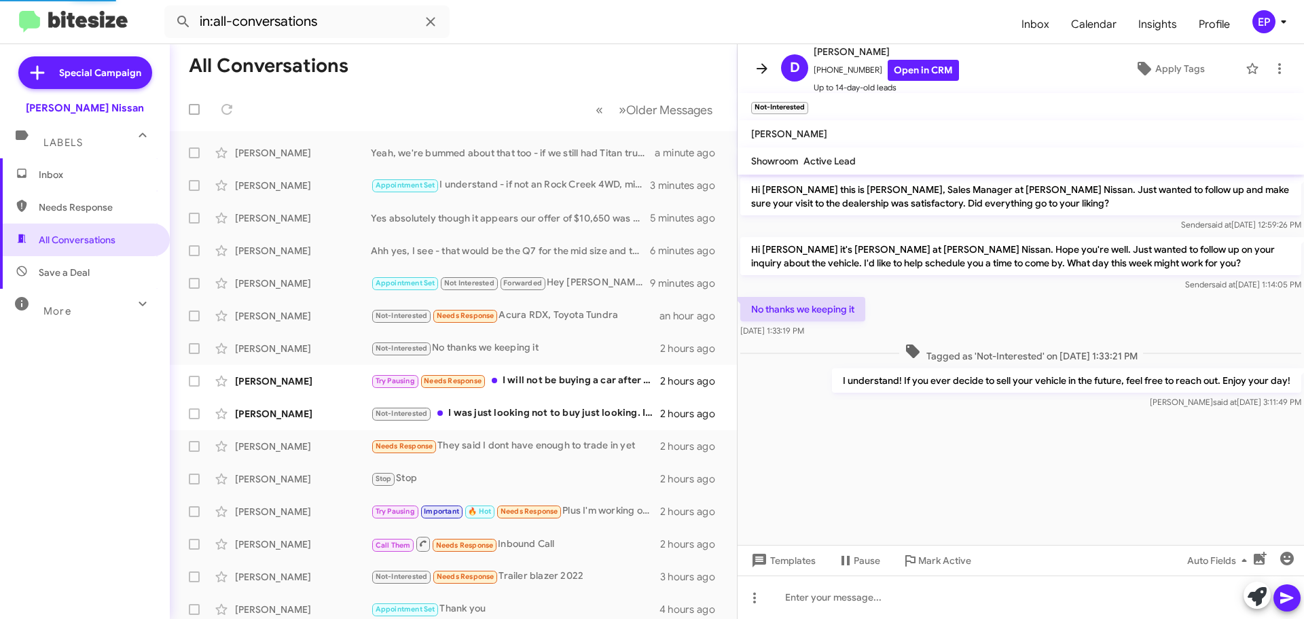
click at [765, 76] on icon at bounding box center [762, 68] width 16 height 16
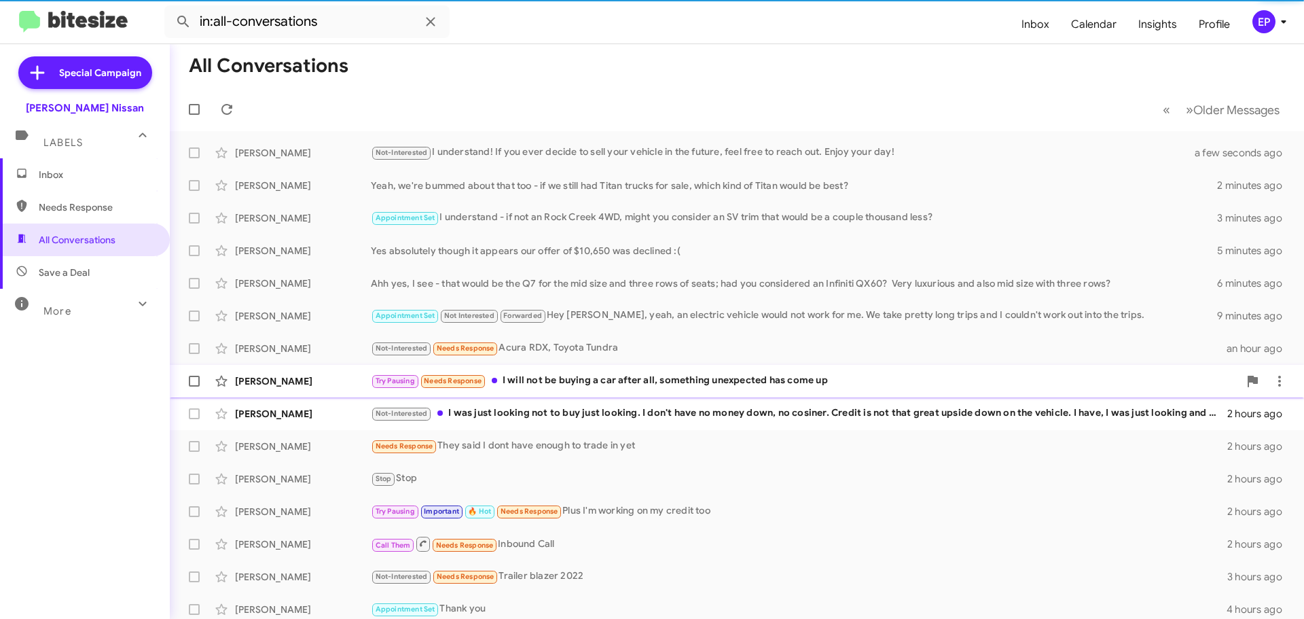
click at [602, 379] on div "Try Pausing Needs Response I will not be buying a car after all, something unex…" at bounding box center [805, 381] width 868 height 16
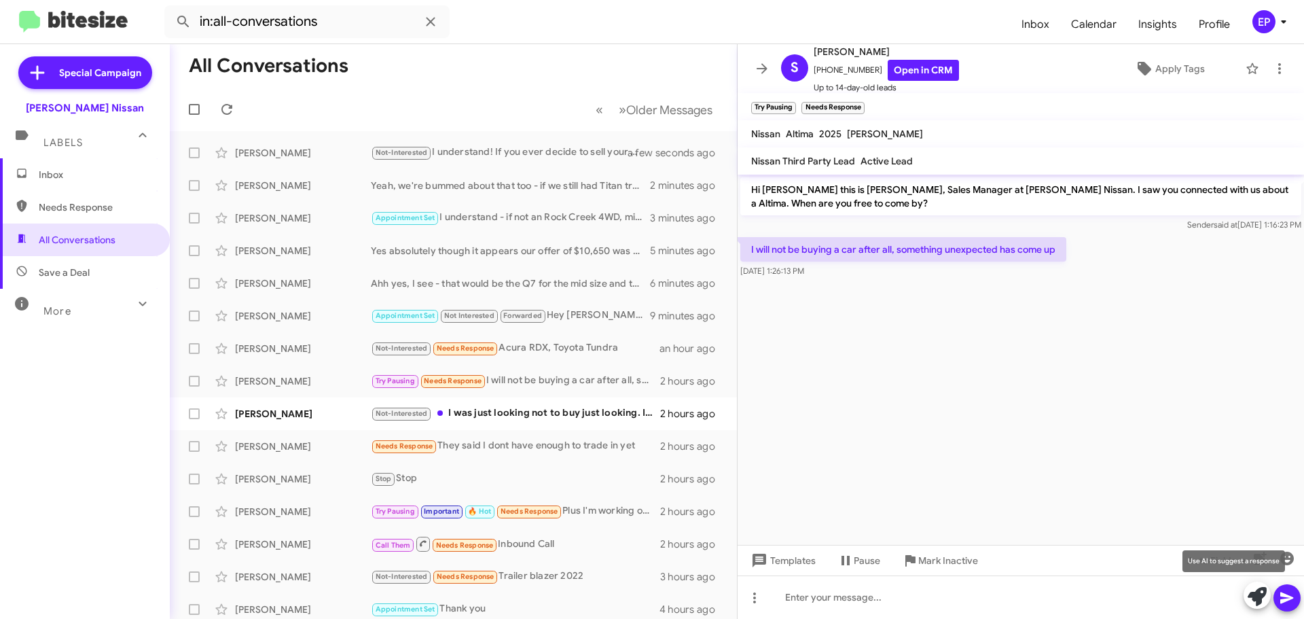
click at [1257, 604] on icon at bounding box center [1257, 596] width 19 height 19
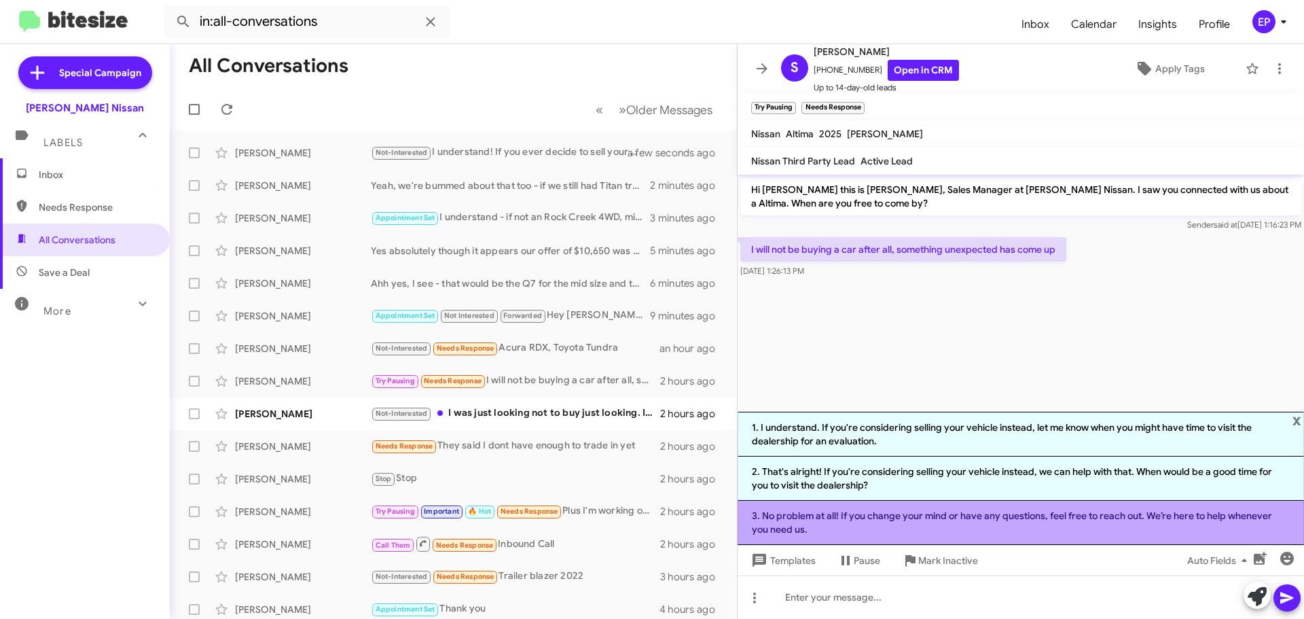
click at [981, 527] on li "3. No problem at all! If you change your mind or have any questions, feel free …" at bounding box center [1021, 523] width 566 height 44
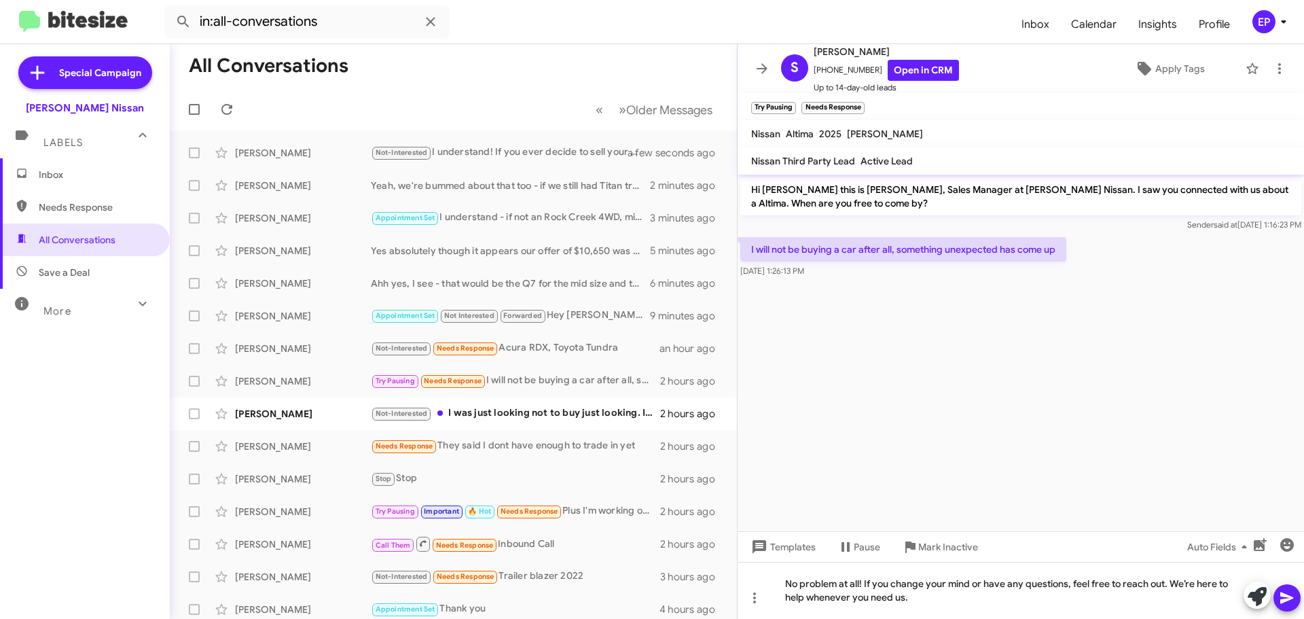
click at [1285, 601] on icon at bounding box center [1286, 598] width 13 height 12
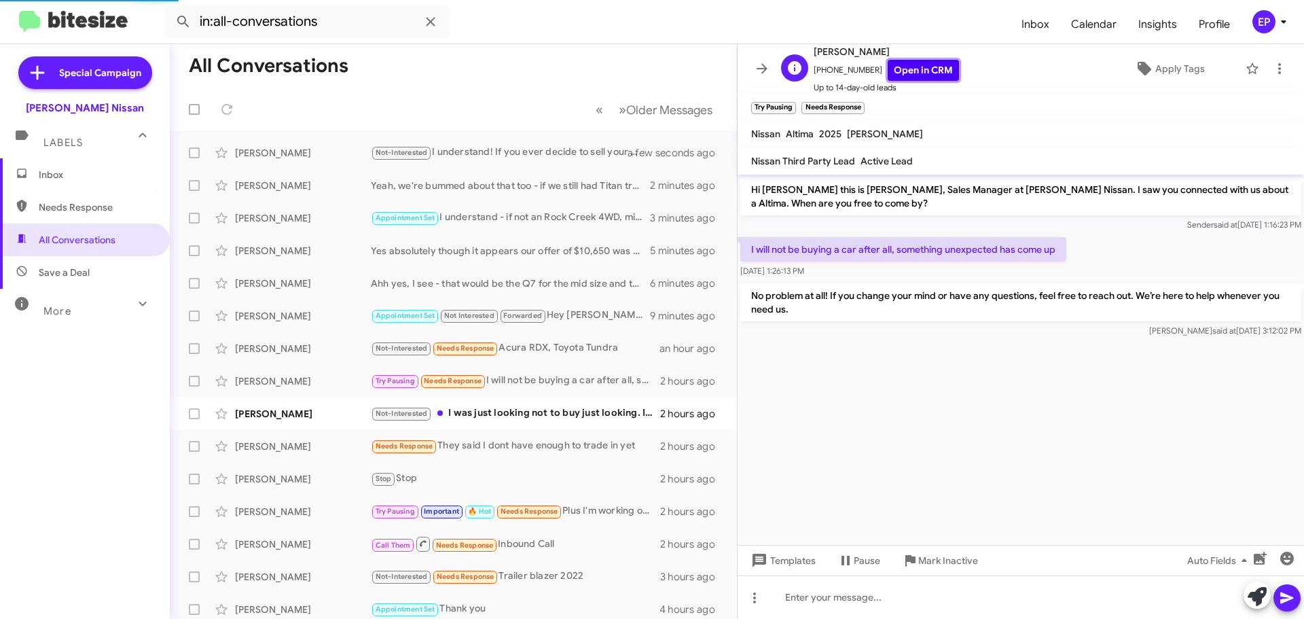
click at [908, 69] on link "Open in CRM" at bounding box center [923, 70] width 71 height 21
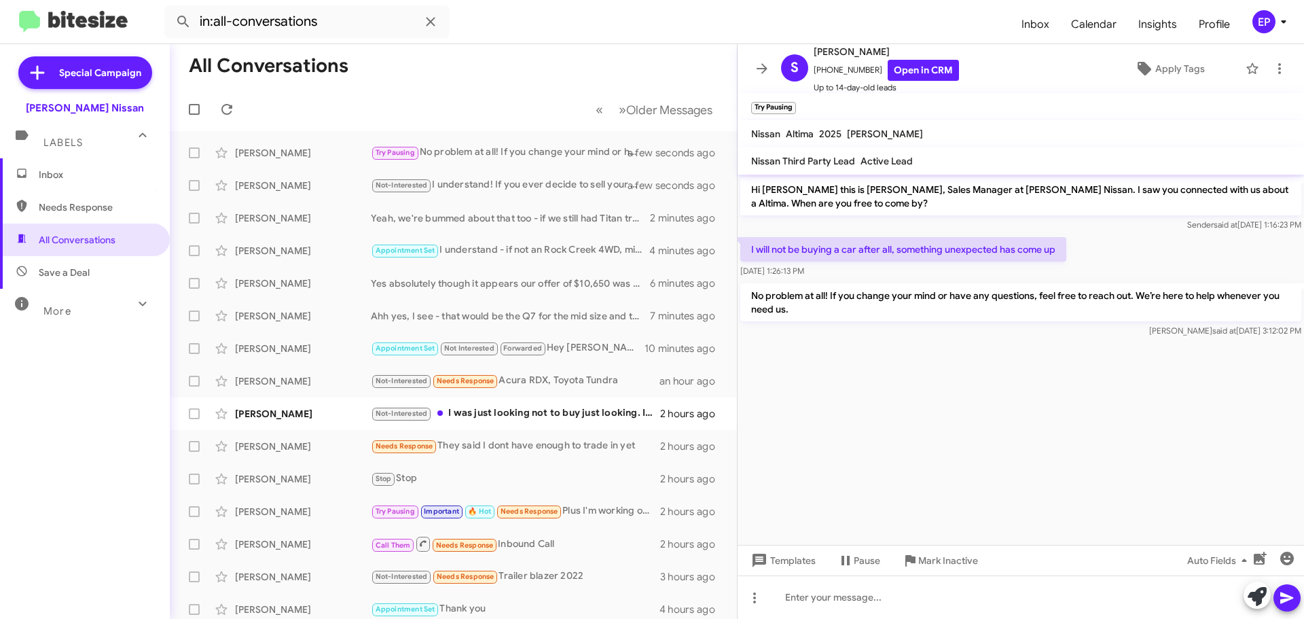
click at [924, 401] on cdk-virtual-scroll-viewport "Hi [PERSON_NAME] this is [PERSON_NAME], Sales Manager at [PERSON_NAME] Nissan. …" at bounding box center [1021, 360] width 566 height 370
click at [920, 418] on cdk-virtual-scroll-viewport "Hi [PERSON_NAME] this is [PERSON_NAME], Sales Manager at [PERSON_NAME] Nissan. …" at bounding box center [1021, 360] width 566 height 370
click at [890, 363] on cdk-virtual-scroll-viewport "Hi [PERSON_NAME] this is [PERSON_NAME], Sales Manager at [PERSON_NAME] Nissan. …" at bounding box center [1021, 360] width 566 height 370
click at [888, 370] on cdk-virtual-scroll-viewport "Hi [PERSON_NAME] this is [PERSON_NAME], Sales Manager at [PERSON_NAME] Nissan. …" at bounding box center [1021, 360] width 566 height 370
click at [871, 386] on cdk-virtual-scroll-viewport "Hi [PERSON_NAME] this is [PERSON_NAME], Sales Manager at [PERSON_NAME] Nissan. …" at bounding box center [1021, 360] width 566 height 370
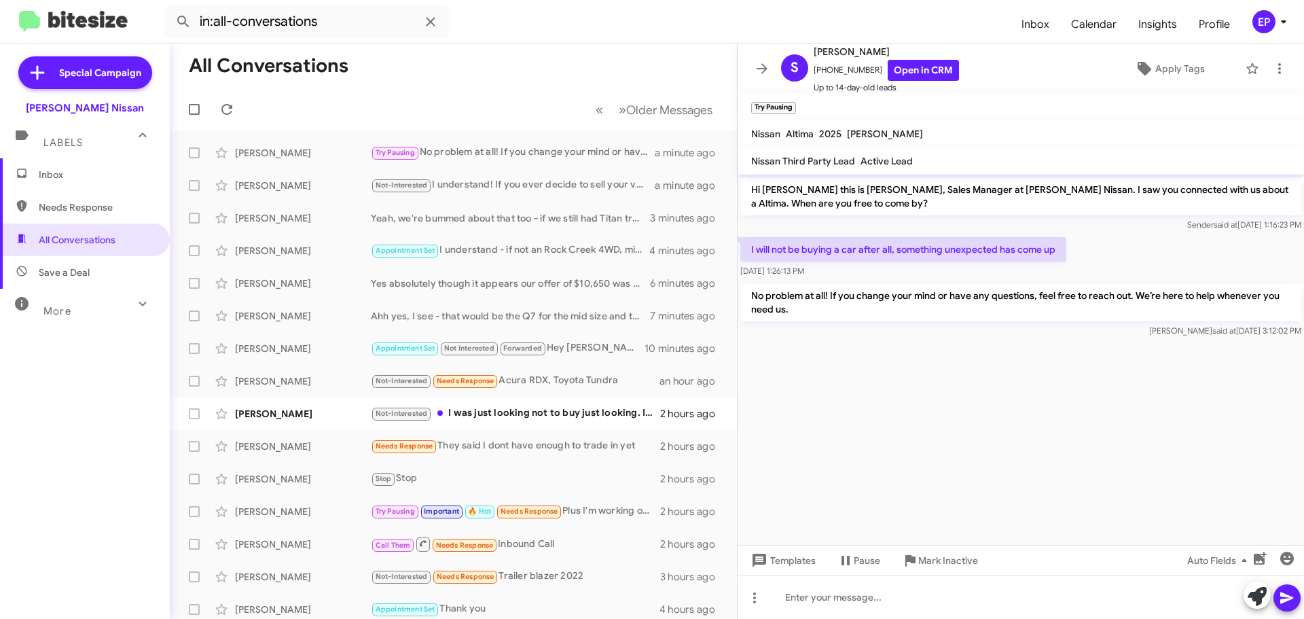
click at [871, 386] on cdk-virtual-scroll-viewport "Hi [PERSON_NAME] this is [PERSON_NAME], Sales Manager at [PERSON_NAME] Nissan. …" at bounding box center [1021, 360] width 566 height 370
click at [864, 350] on cdk-virtual-scroll-viewport "Hi [PERSON_NAME] this is [PERSON_NAME], Sales Manager at [PERSON_NAME] Nissan. …" at bounding box center [1021, 360] width 566 height 370
click at [1170, 69] on span "Apply Tags" at bounding box center [1180, 68] width 50 height 24
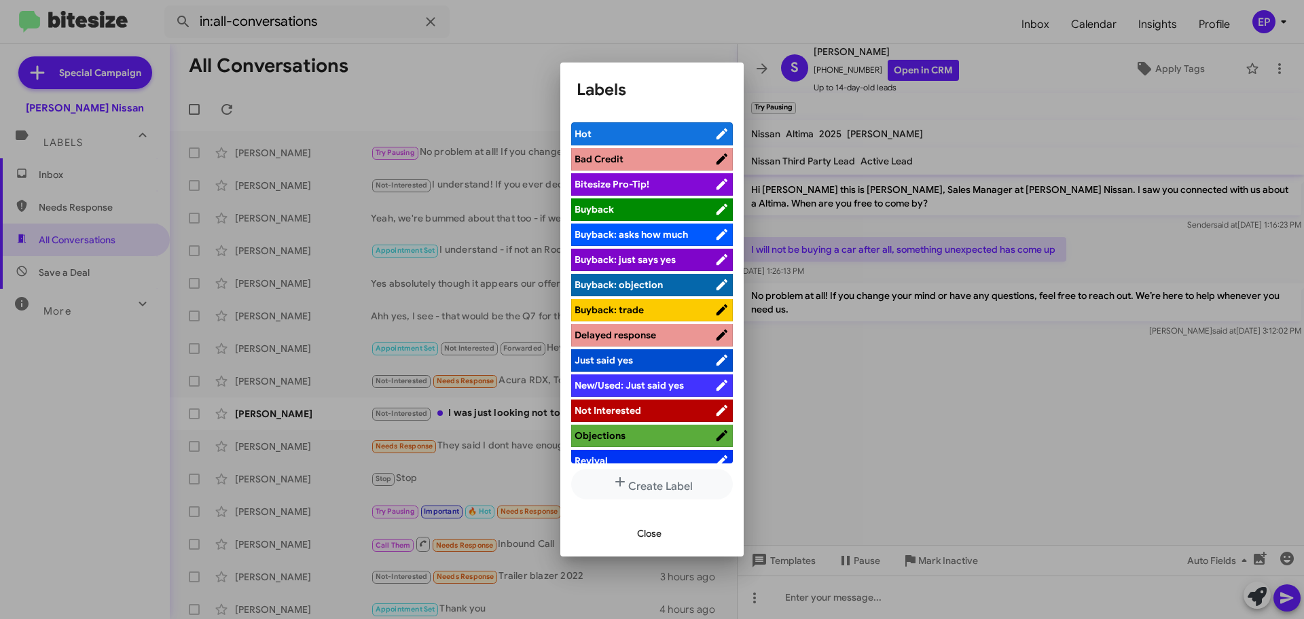
click at [617, 408] on span "Not Interested" at bounding box center [608, 410] width 67 height 12
click at [647, 537] on span "Close" at bounding box center [649, 533] width 24 height 24
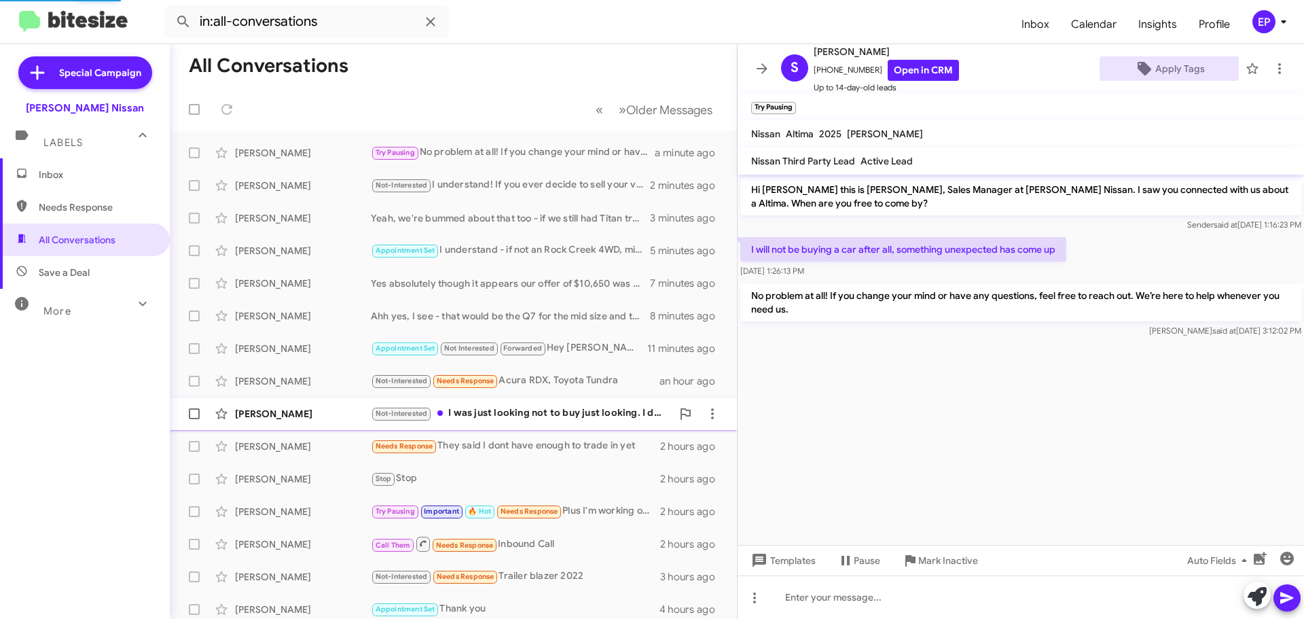
click at [545, 412] on div "Not-Interested I was just looking not to buy just looking. I don't have no mone…" at bounding box center [521, 413] width 301 height 16
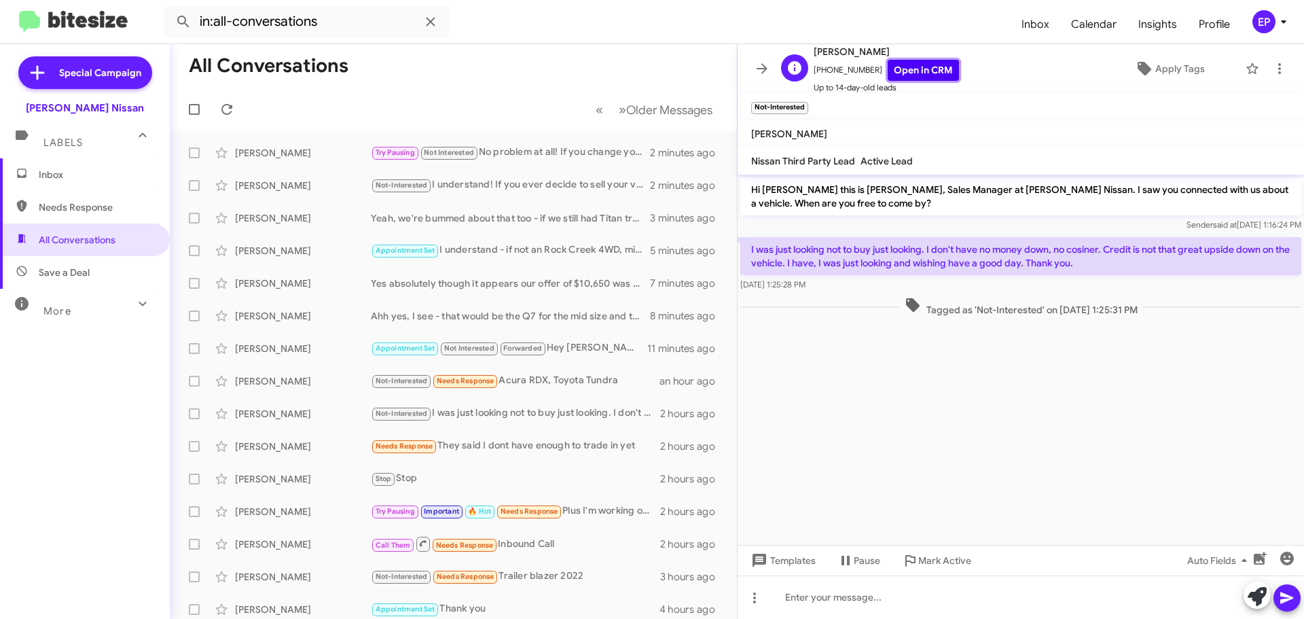
click at [899, 69] on link "Open in CRM" at bounding box center [923, 70] width 71 height 21
click at [942, 404] on cdk-virtual-scroll-viewport "Hi [PERSON_NAME] this is [PERSON_NAME], Sales Manager at [PERSON_NAME] Nissan. …" at bounding box center [1021, 360] width 566 height 370
click at [761, 74] on icon at bounding box center [762, 68] width 16 height 16
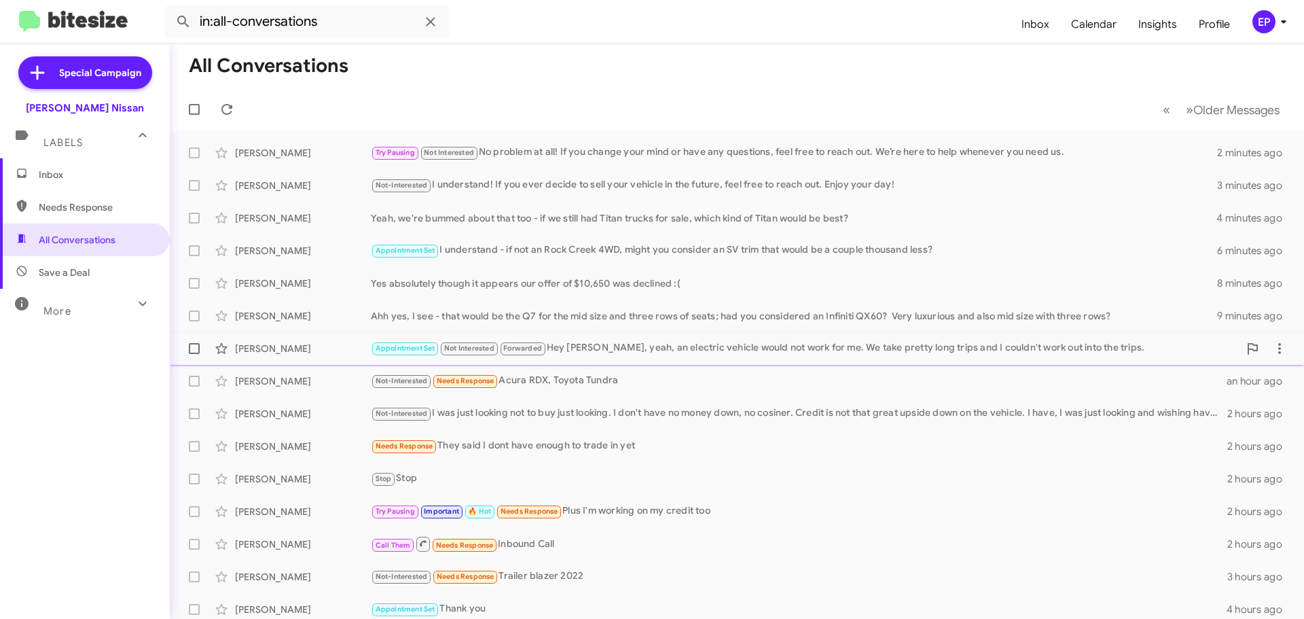
click at [667, 357] on div "[PERSON_NAME] Appointment Set Not Interested Forwarded Hey [PERSON_NAME], yeah,…" at bounding box center [737, 348] width 1113 height 27
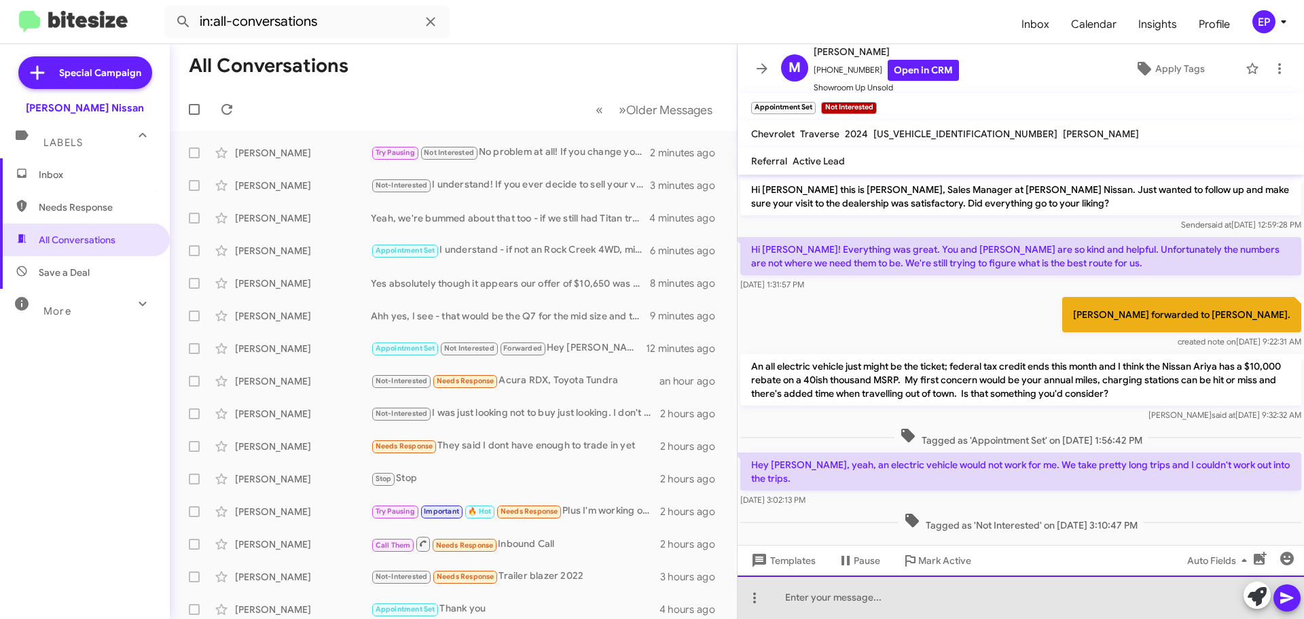
click at [861, 592] on div at bounding box center [1021, 596] width 566 height 43
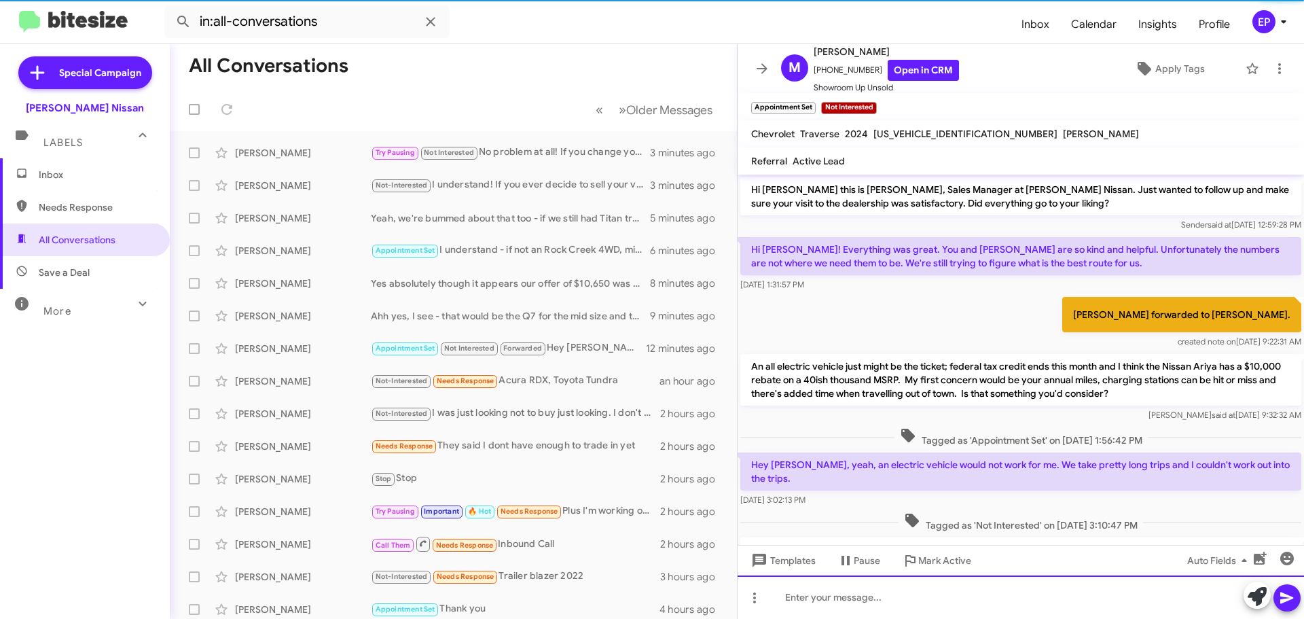
scroll to position [77, 0]
